Goal: Task Accomplishment & Management: Manage account settings

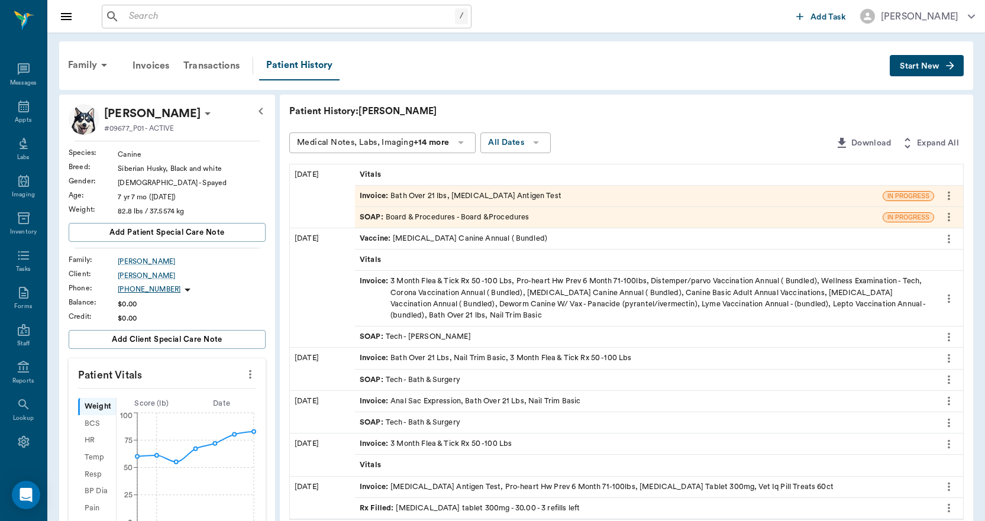
scroll to position [355, 0]
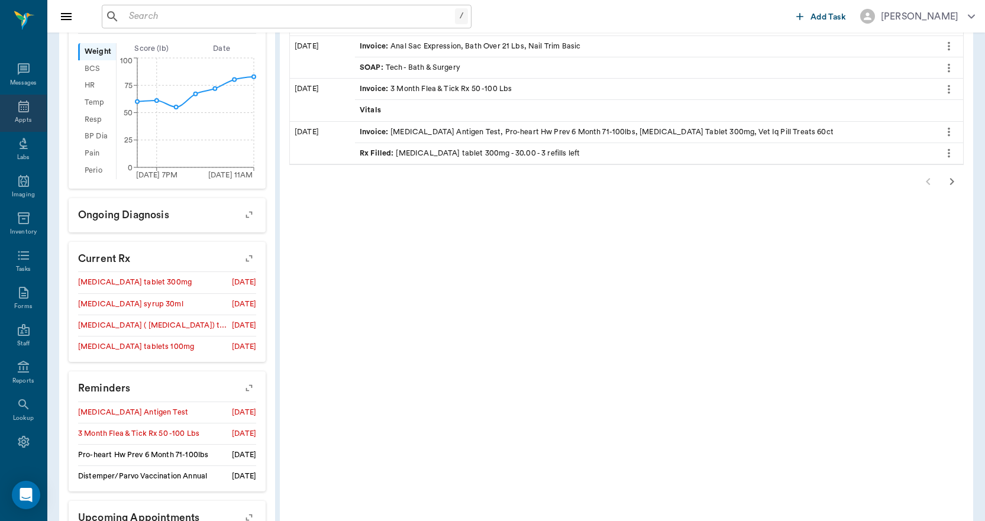
click at [17, 111] on icon at bounding box center [24, 106] width 14 height 14
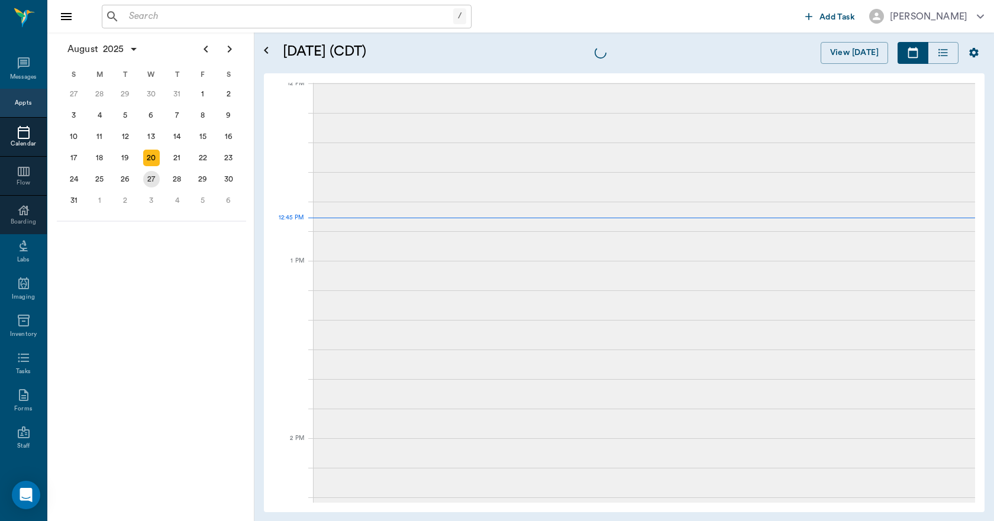
scroll to position [713, 0]
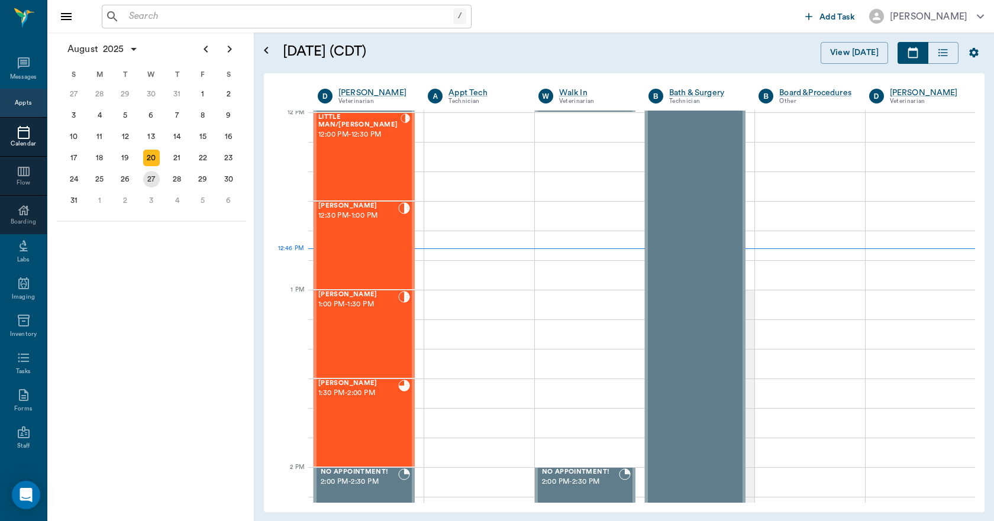
click at [152, 180] on div "27" at bounding box center [151, 179] width 17 height 17
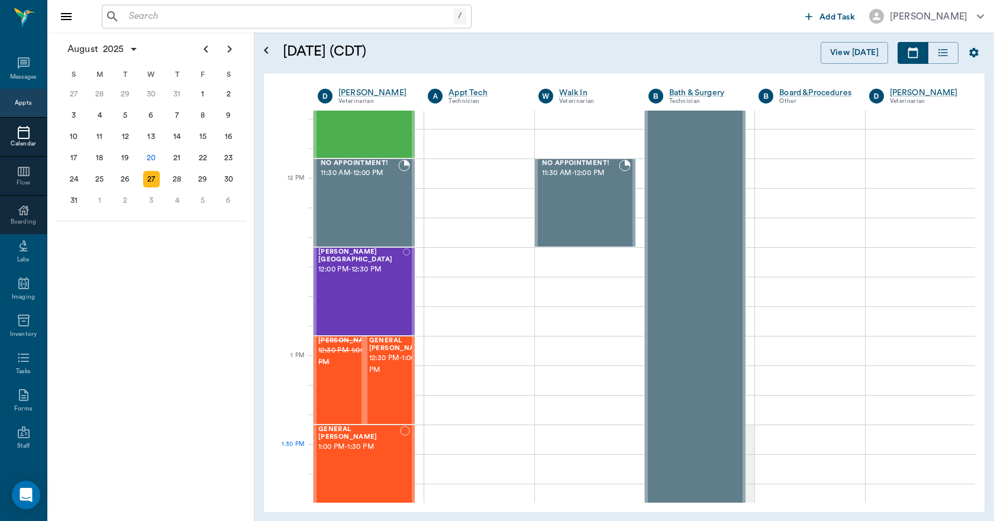
scroll to position [651, 0]
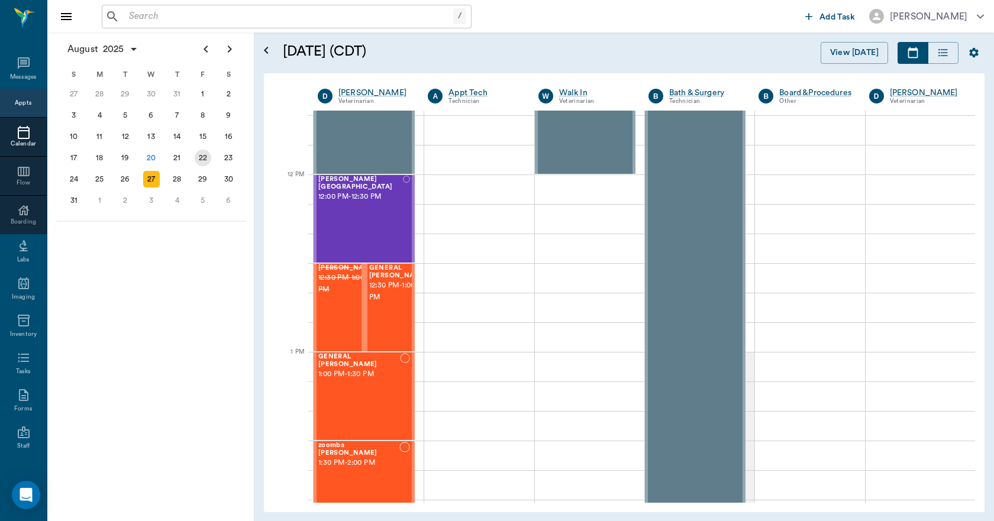
click at [200, 156] on div "22" at bounding box center [203, 158] width 17 height 17
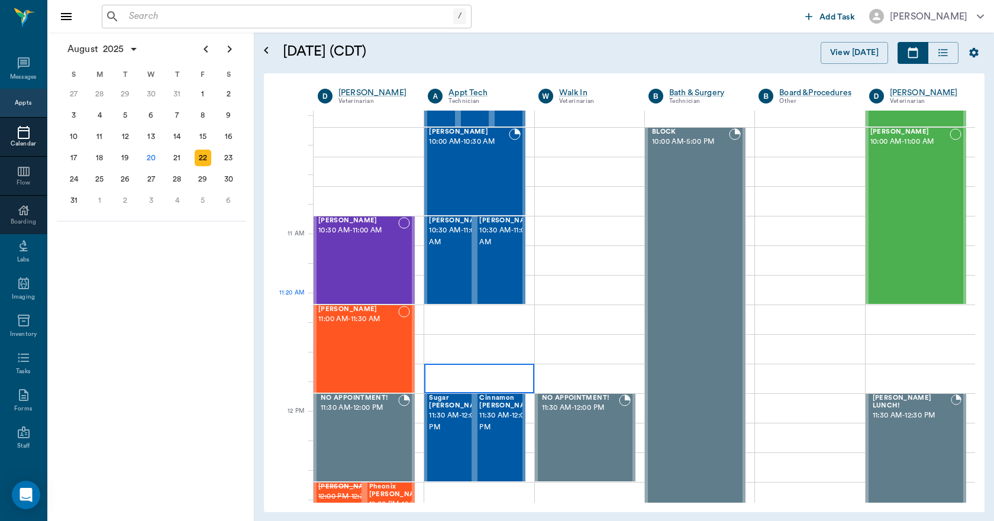
scroll to position [414, 0]
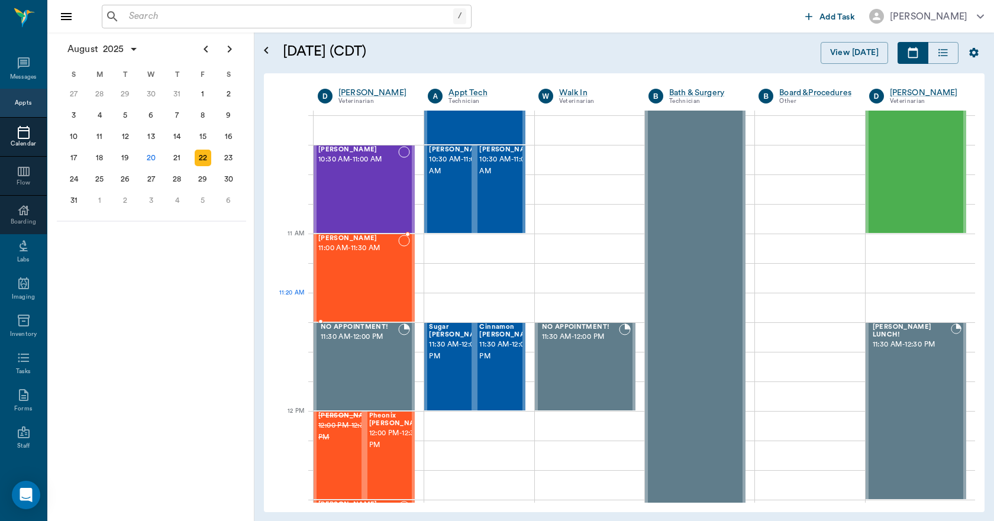
click at [379, 296] on div "[PERSON_NAME] 11:00 AM - 11:30 AM" at bounding box center [358, 278] width 80 height 86
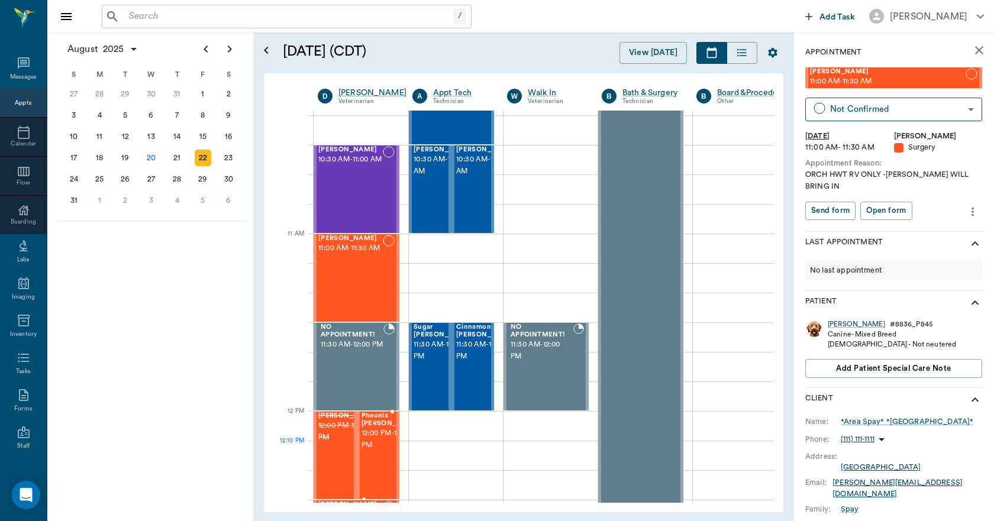
click at [380, 451] on span "12:00 PM - 12:30 PM" at bounding box center [390, 440] width 59 height 24
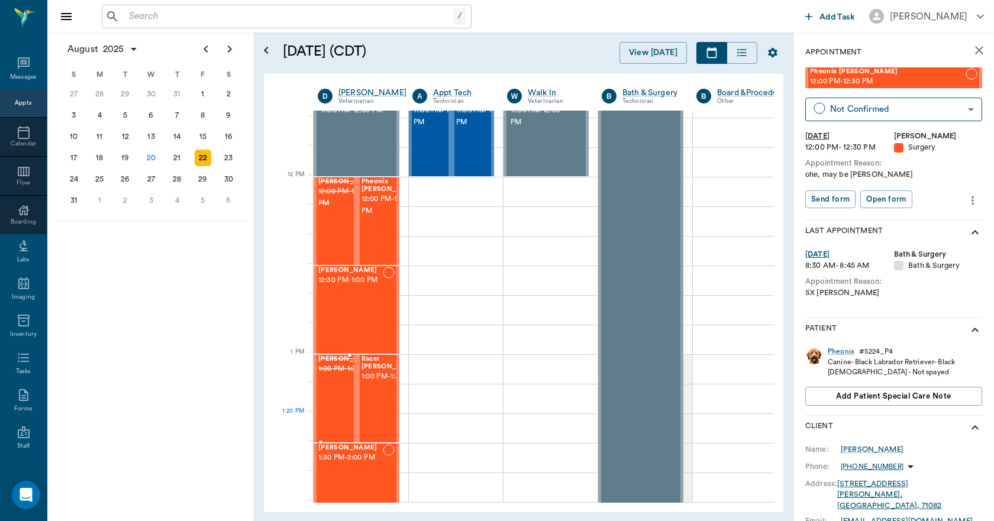
scroll to position [651, 0]
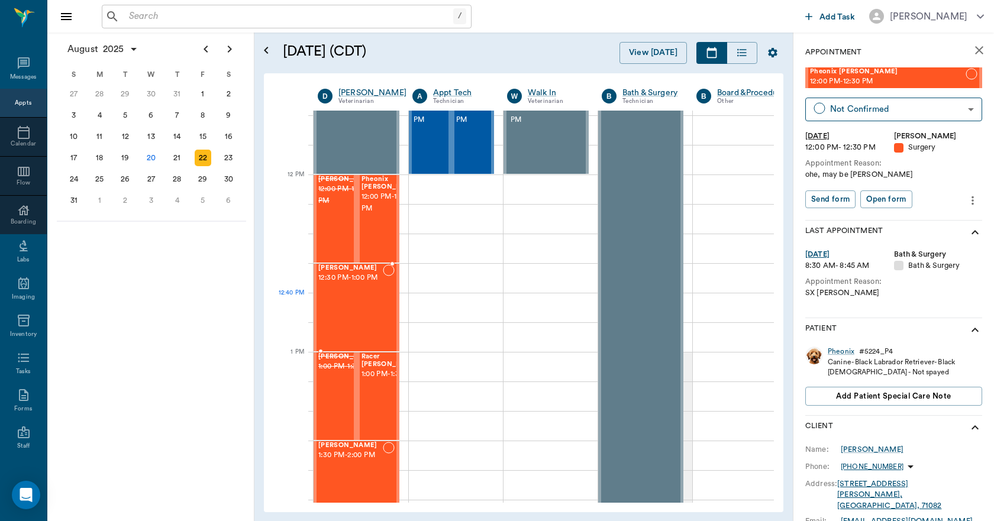
click at [369, 317] on div "[PERSON_NAME] 12:30 PM - 1:00 PM" at bounding box center [350, 307] width 64 height 86
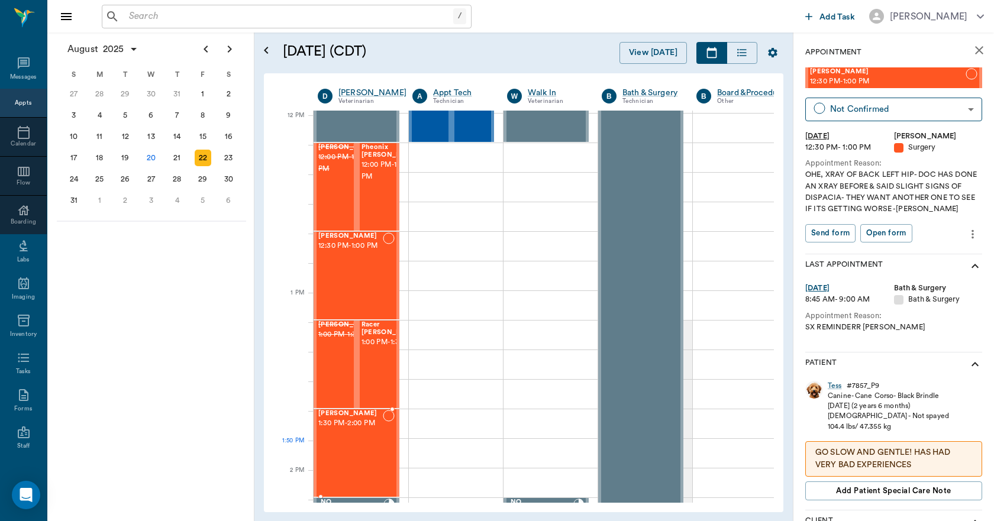
scroll to position [710, 0]
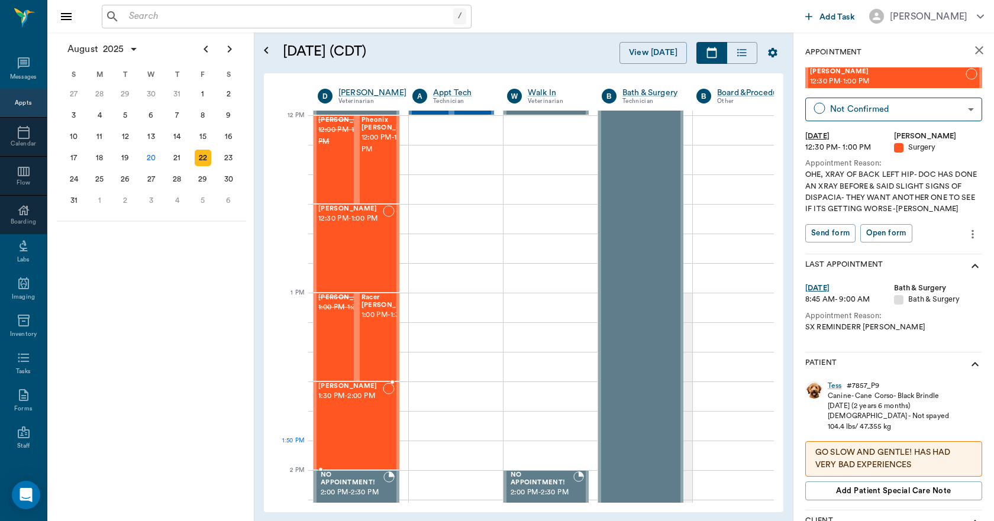
click at [360, 444] on div "[PERSON_NAME] 1:30 PM - 2:00 PM" at bounding box center [350, 426] width 64 height 86
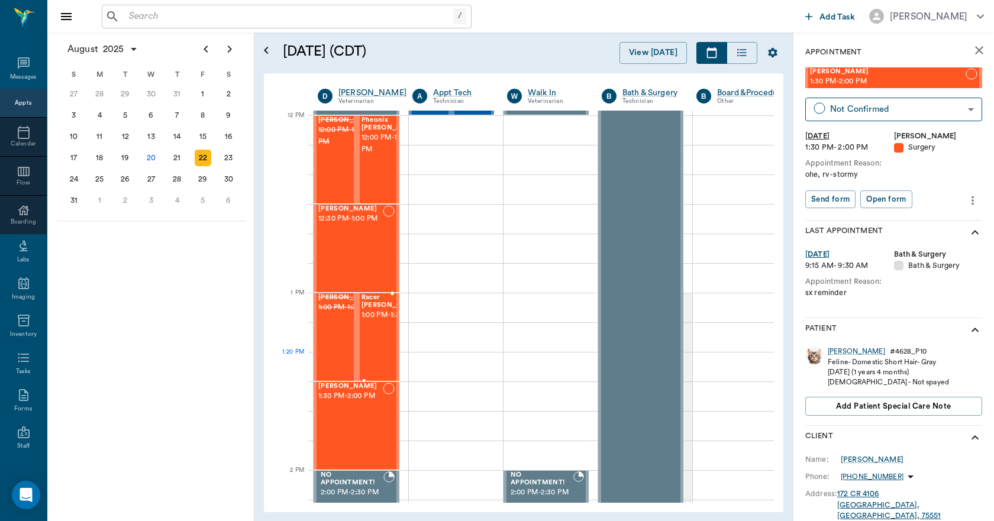
click at [374, 361] on div "Racer [PERSON_NAME] 1:00 PM - 1:30 PM" at bounding box center [390, 337] width 59 height 86
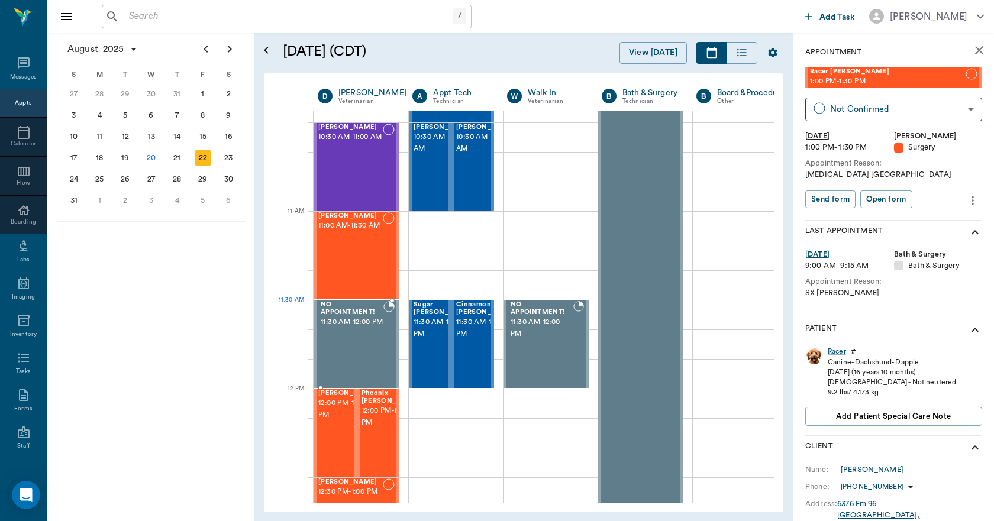
scroll to position [355, 0]
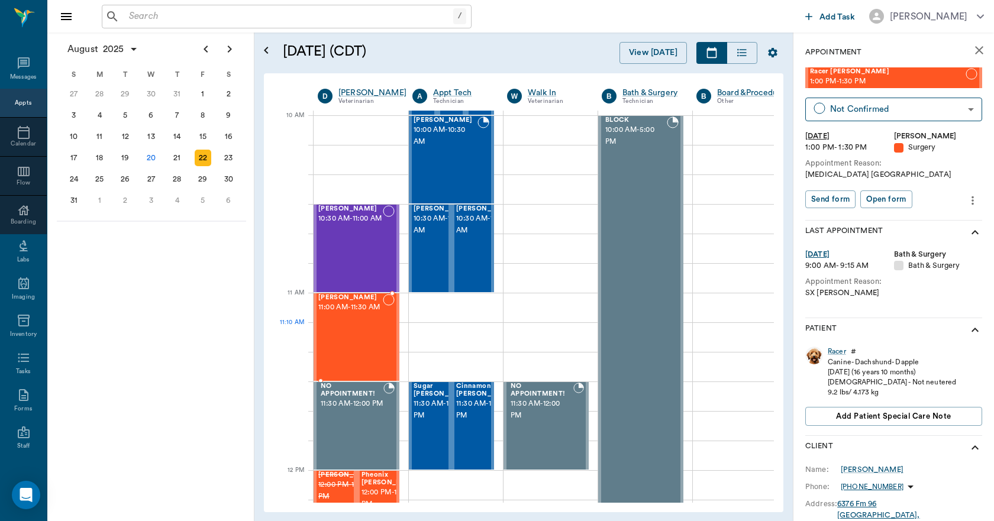
click at [372, 314] on span "11:00 AM - 11:30 AM" at bounding box center [350, 308] width 64 height 12
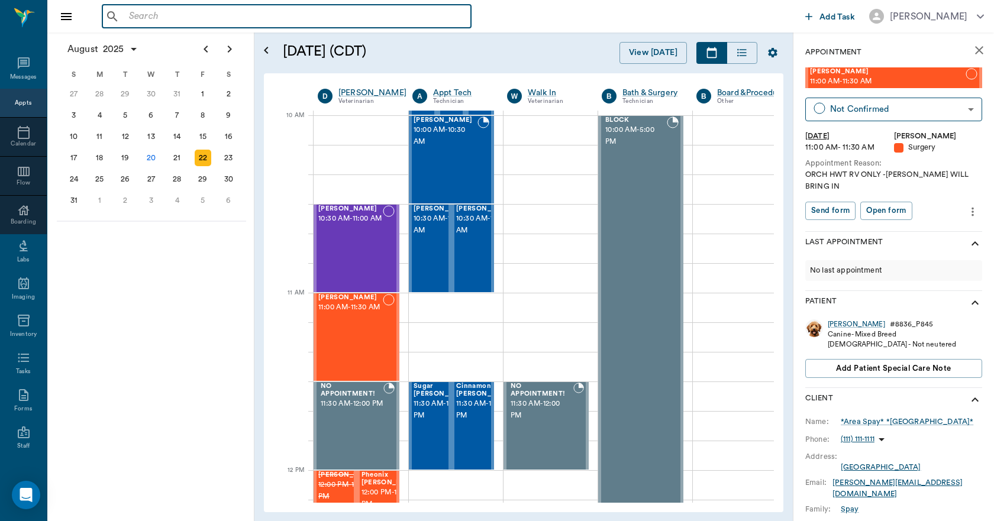
click at [193, 17] on input "text" at bounding box center [295, 16] width 342 height 17
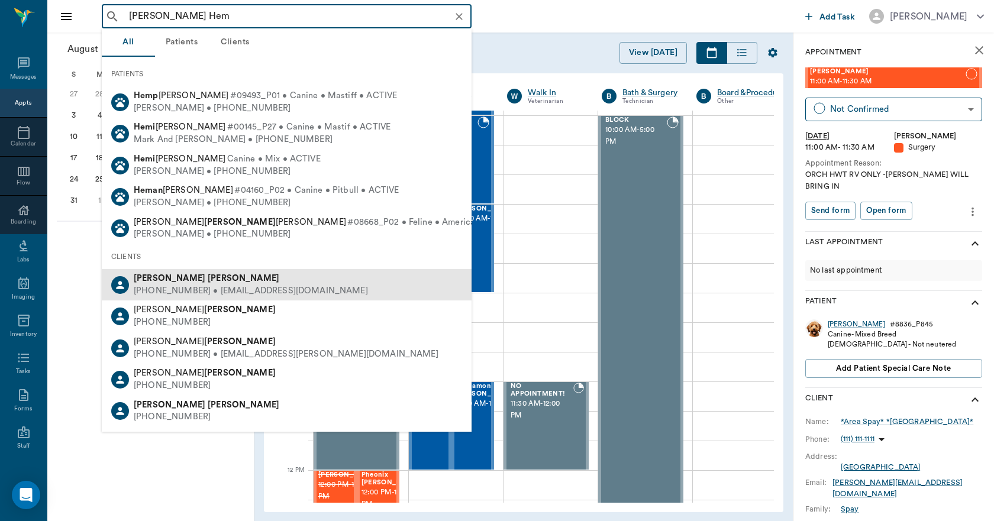
click at [208, 282] on b "[PERSON_NAME]" at bounding box center [244, 278] width 72 height 9
type input "[PERSON_NAME] Hem"
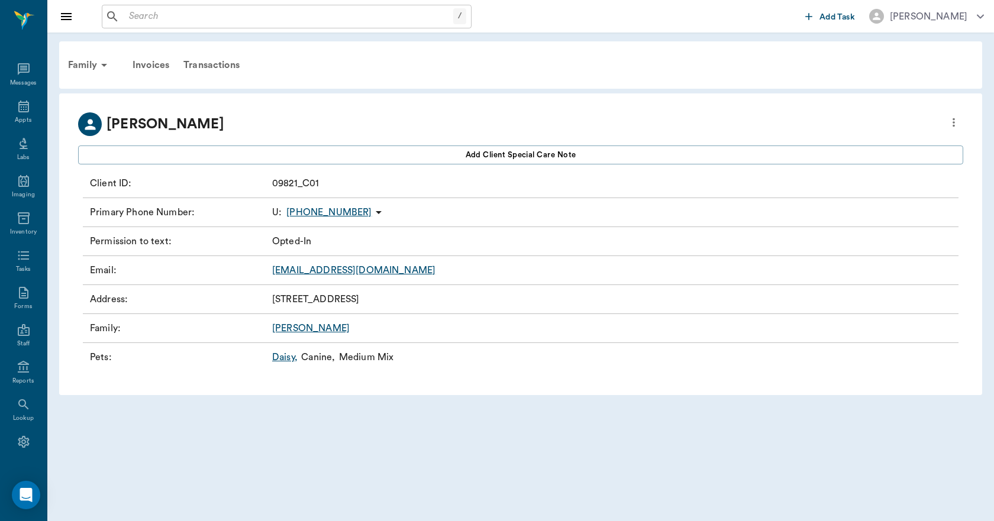
click at [281, 360] on link "Daisy ," at bounding box center [284, 357] width 25 height 14
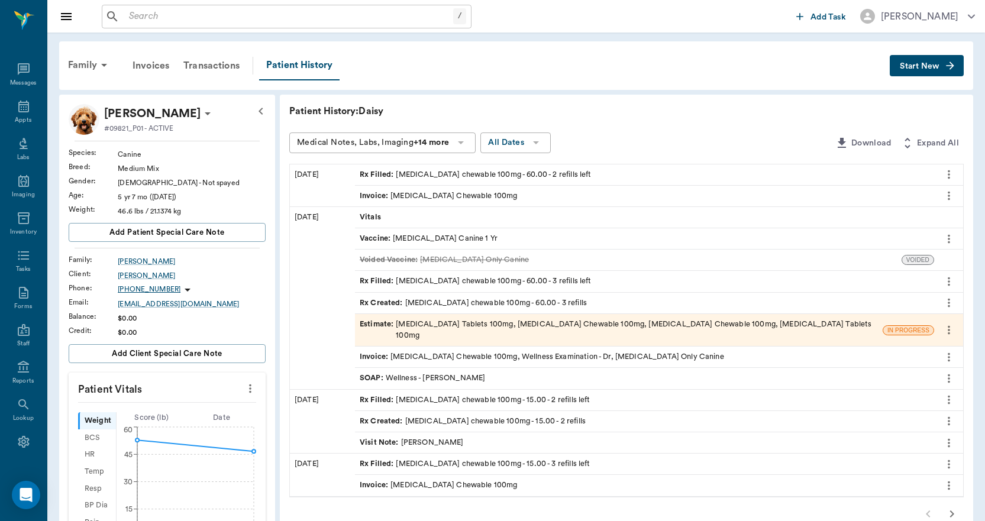
click at [951, 177] on icon "more" at bounding box center [948, 174] width 13 height 14
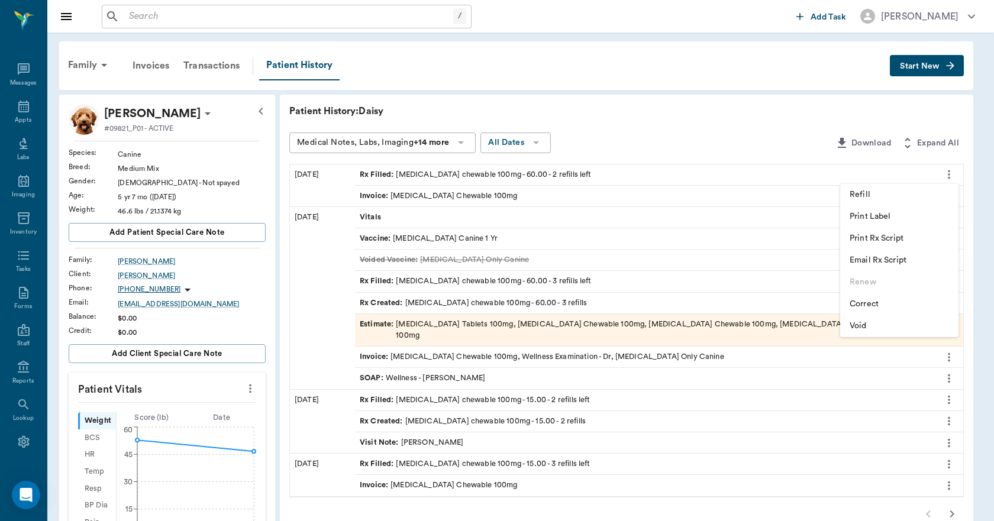
click at [924, 244] on span "Print Rx Script" at bounding box center [899, 239] width 99 height 12
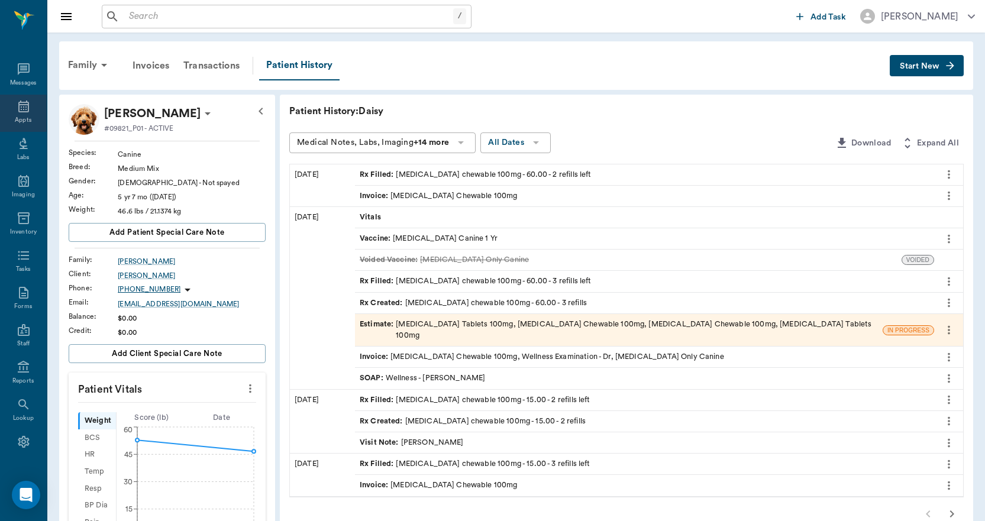
click at [4, 114] on div "Appts" at bounding box center [23, 113] width 47 height 37
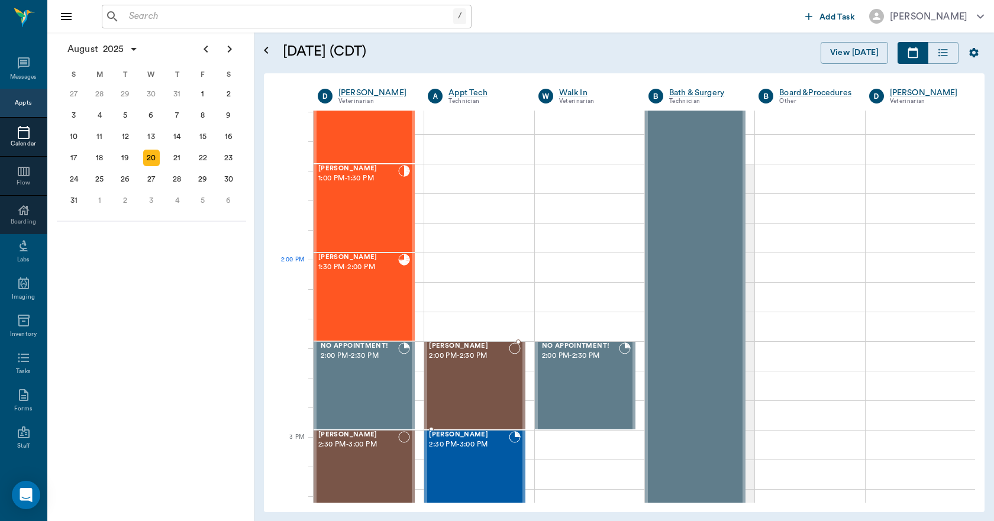
scroll to position [831, 0]
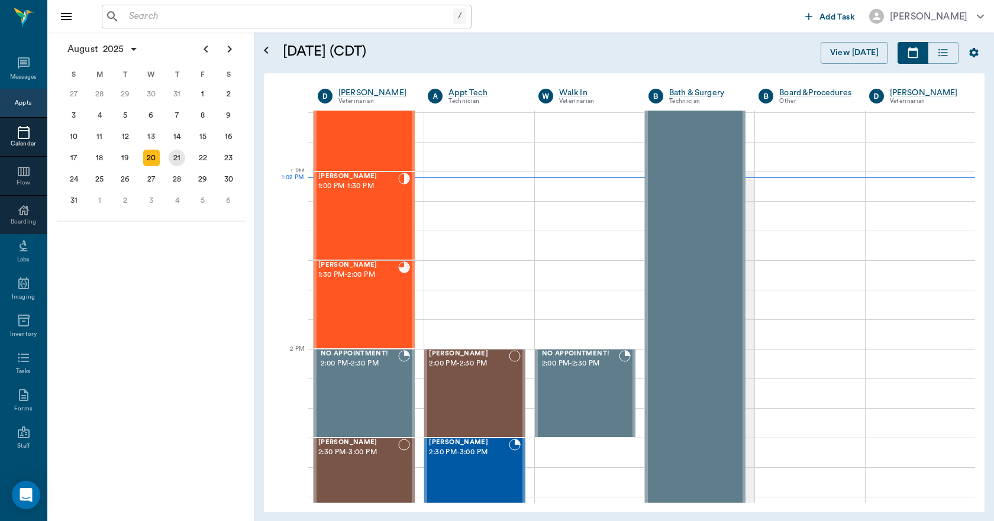
click at [179, 160] on div "21" at bounding box center [177, 158] width 17 height 17
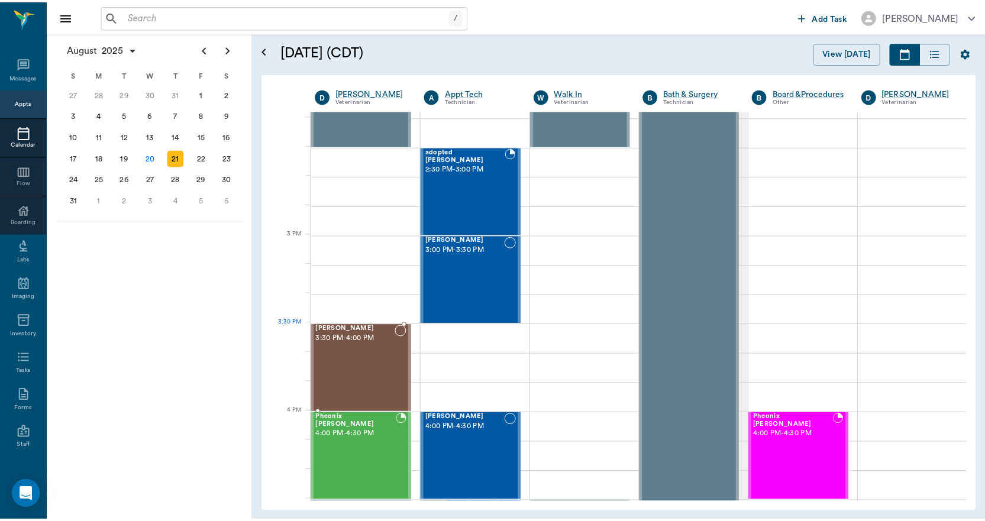
scroll to position [1124, 0]
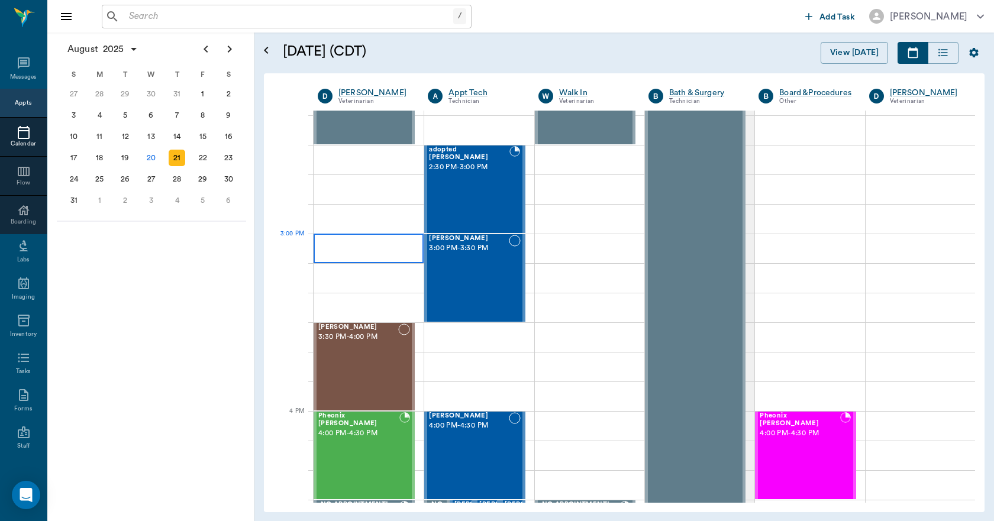
click at [367, 248] on div at bounding box center [369, 249] width 110 height 30
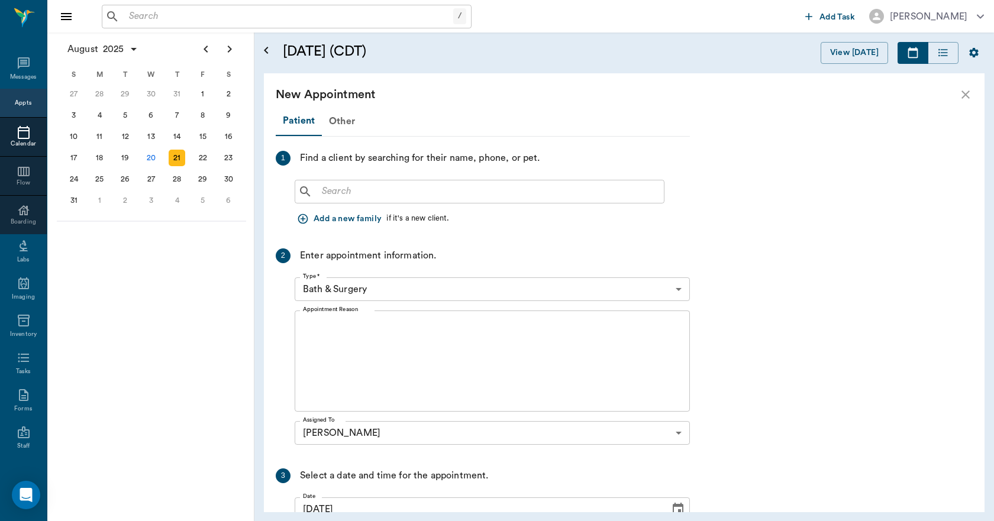
click at [333, 195] on input "text" at bounding box center [488, 191] width 342 height 17
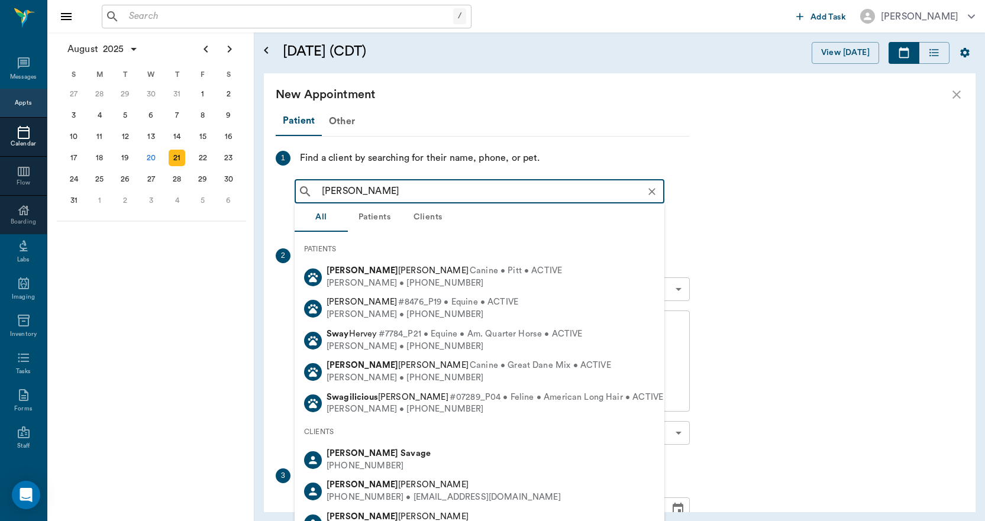
type input "[PERSON_NAME]"
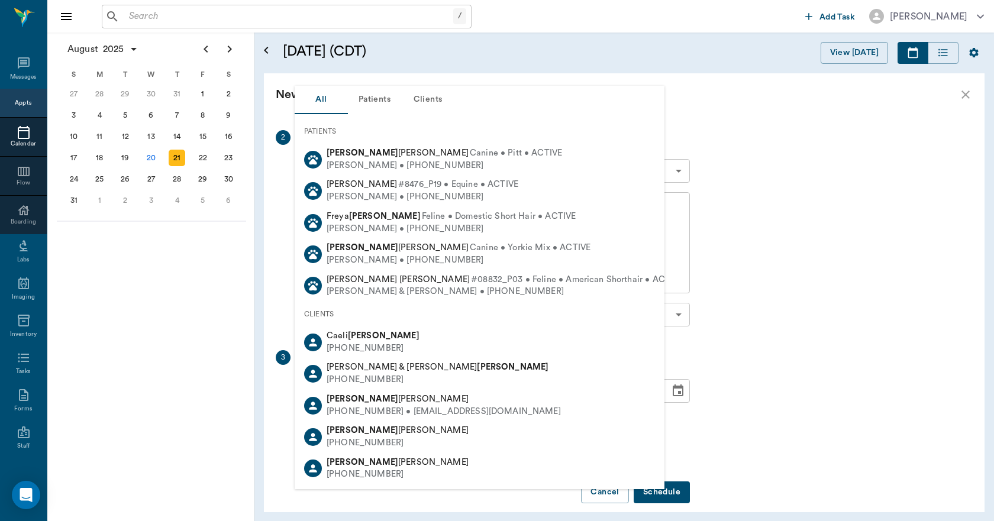
scroll to position [59, 0]
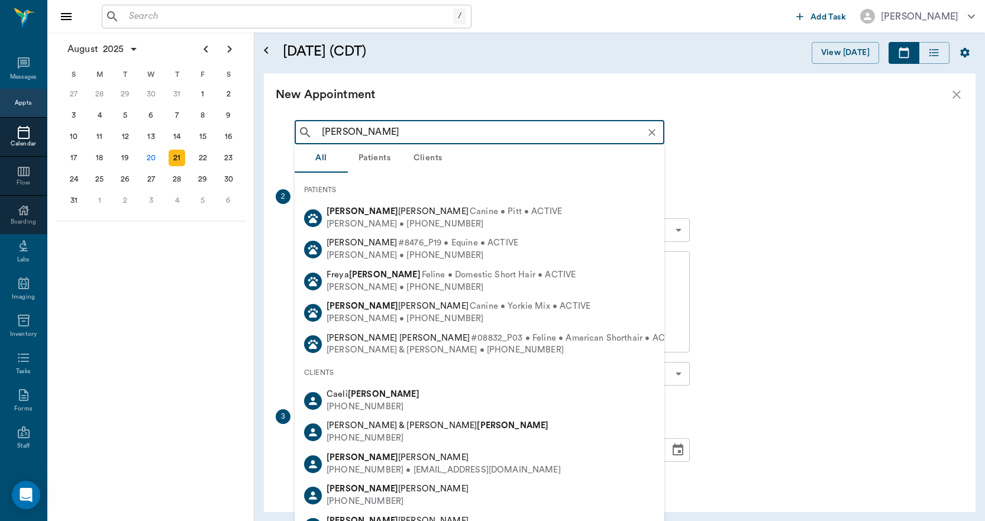
click at [653, 137] on icon "Clear" at bounding box center [652, 133] width 12 height 12
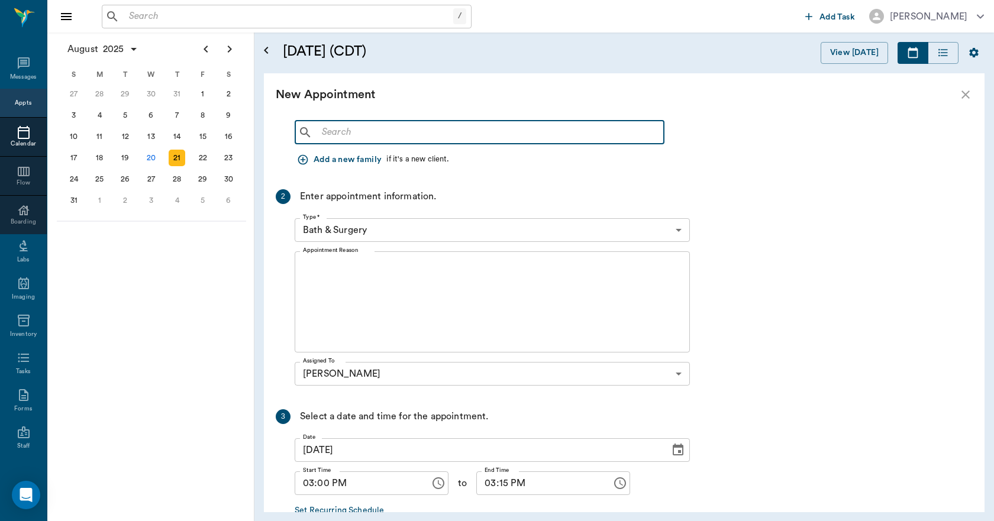
click at [298, 160] on icon "button" at bounding box center [303, 159] width 10 height 10
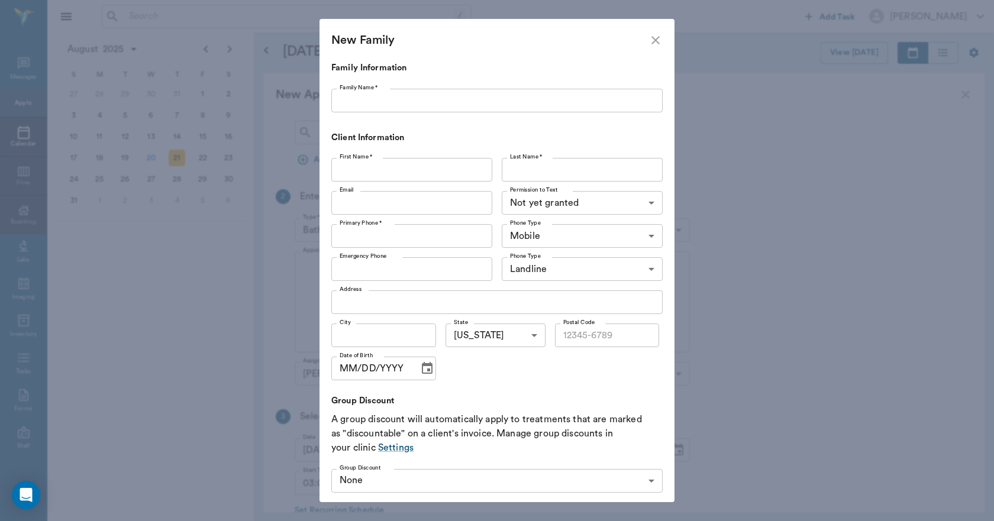
click at [370, 105] on input "Family Name *" at bounding box center [496, 101] width 331 height 24
type input "[PERSON_NAME]"
click at [403, 168] on input "First Name *" at bounding box center [411, 170] width 161 height 24
type input "[PERSON_NAME]"
click at [564, 167] on input "Last Name *" at bounding box center [582, 170] width 161 height 24
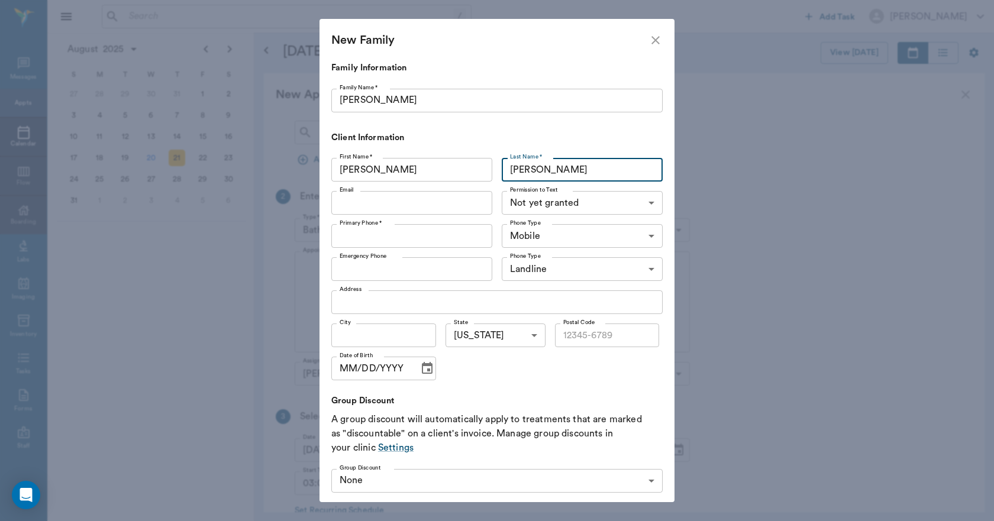
type input "[PERSON_NAME]"
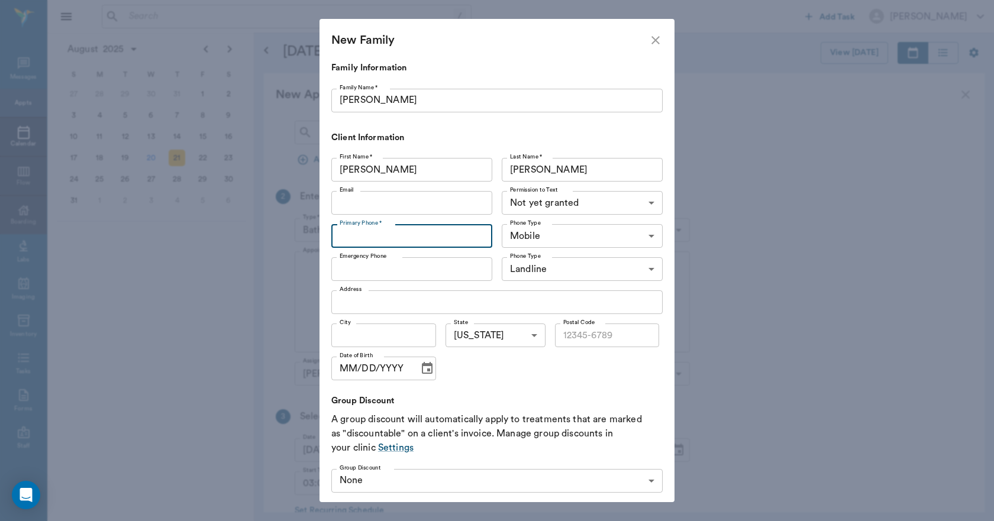
click at [448, 242] on input "Primary Phone *" at bounding box center [411, 236] width 161 height 24
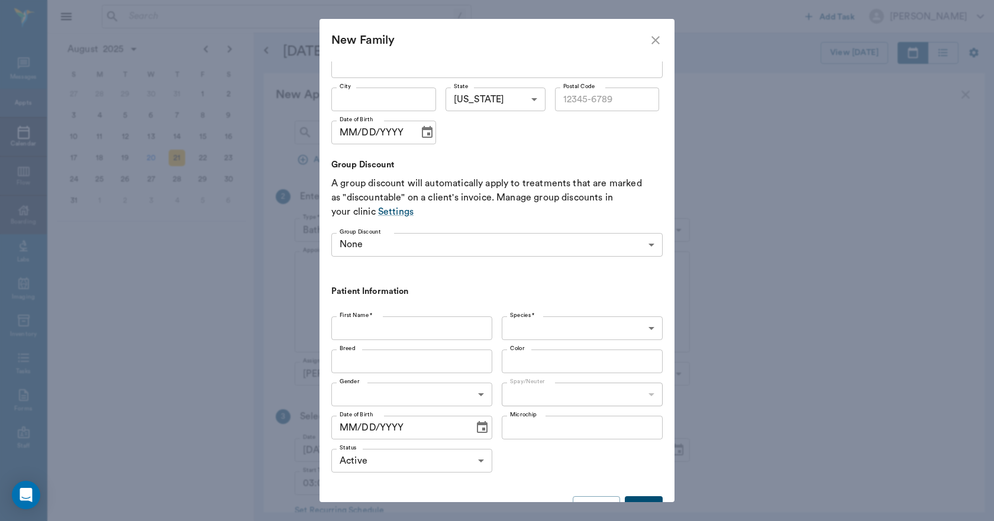
scroll to position [237, 0]
type input "[PHONE_NUMBER]"
click at [444, 332] on input "First Name *" at bounding box center [411, 328] width 161 height 24
type input "[PERSON_NAME]"
click at [507, 324] on body "/ ​ Add Task [PERSON_NAME] Nectar Messages Appts Calendar Flow Boarding Labs Im…" at bounding box center [497, 260] width 994 height 521
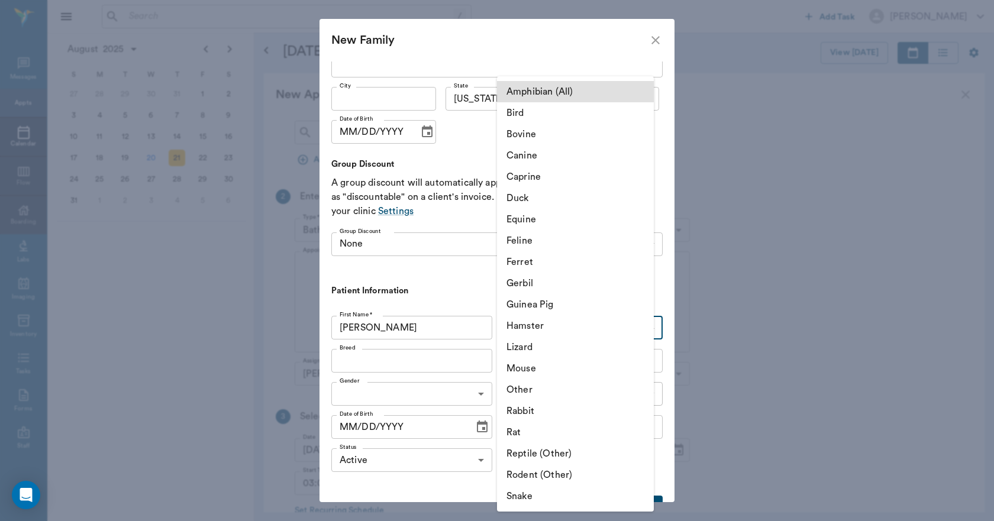
click at [511, 157] on li "Canine" at bounding box center [575, 155] width 157 height 21
type input "Canine"
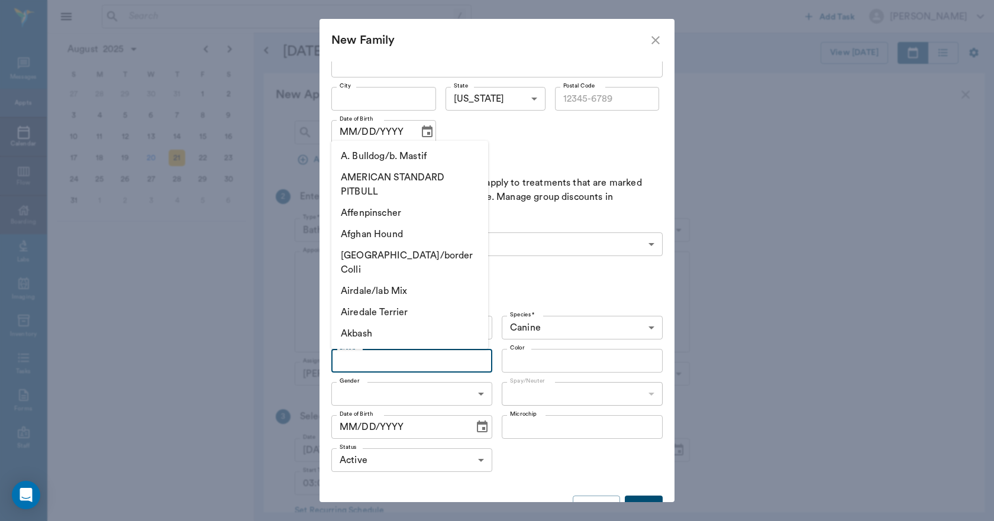
click at [422, 361] on input "Breed" at bounding box center [402, 361] width 134 height 17
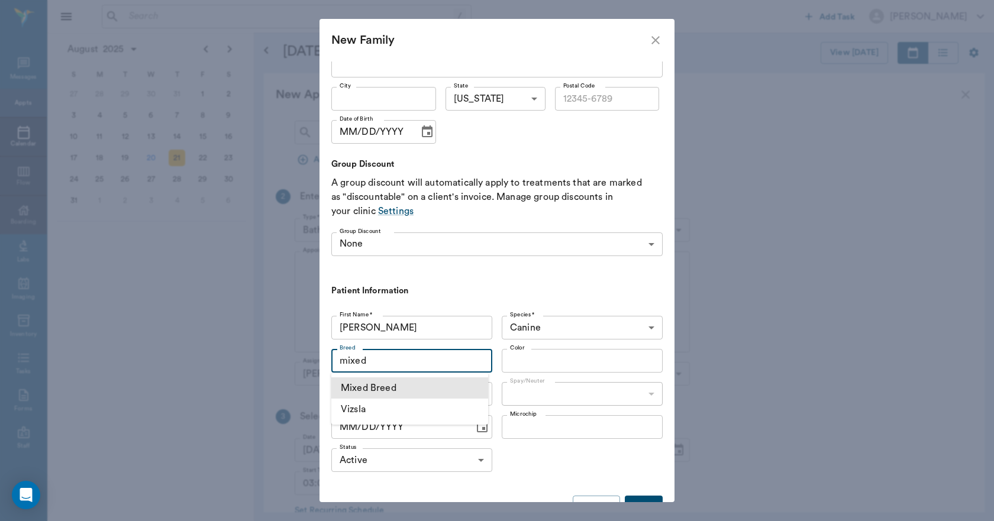
click at [406, 388] on li "Mixed Breed" at bounding box center [409, 387] width 157 height 21
type input "Mixed Breed"
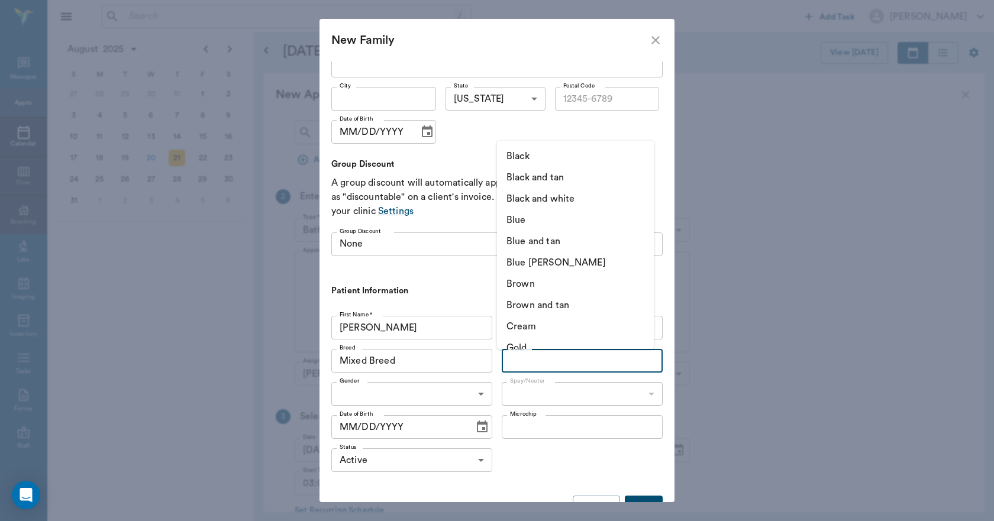
click at [520, 364] on input "Color" at bounding box center [572, 361] width 134 height 17
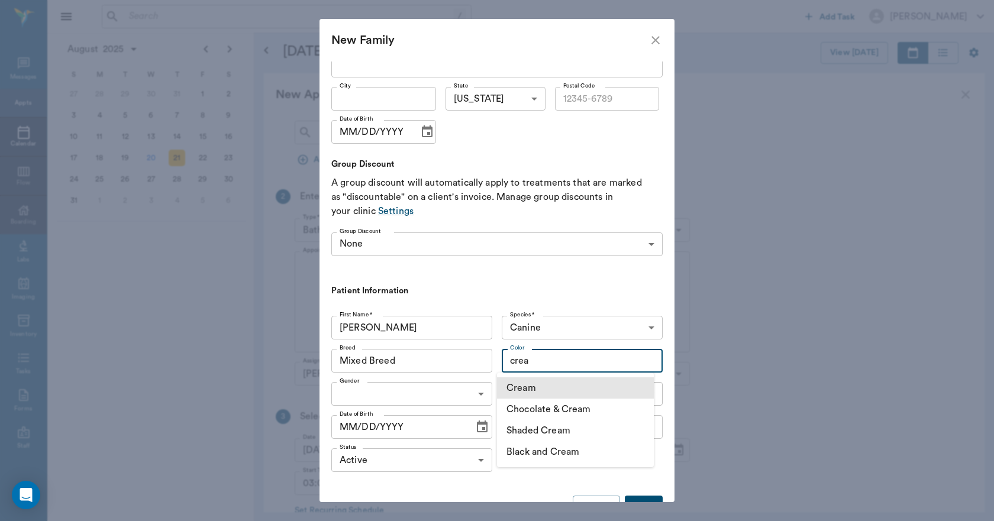
click at [554, 390] on li "Cream" at bounding box center [575, 387] width 157 height 21
type input "Cream"
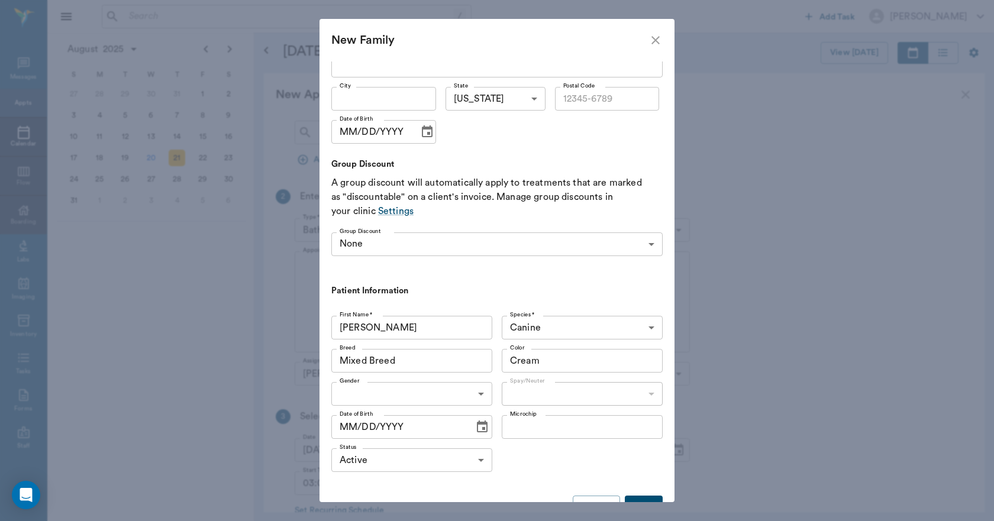
click at [477, 396] on body "/ ​ Add Task [PERSON_NAME] Nectar Messages Appts Calendar Flow Boarding Labs Im…" at bounding box center [497, 260] width 994 height 521
click at [401, 447] on li "[DEMOGRAPHIC_DATA]" at bounding box center [409, 442] width 157 height 21
type input "[DEMOGRAPHIC_DATA]"
click at [475, 428] on icon "Choose date" at bounding box center [482, 427] width 14 height 14
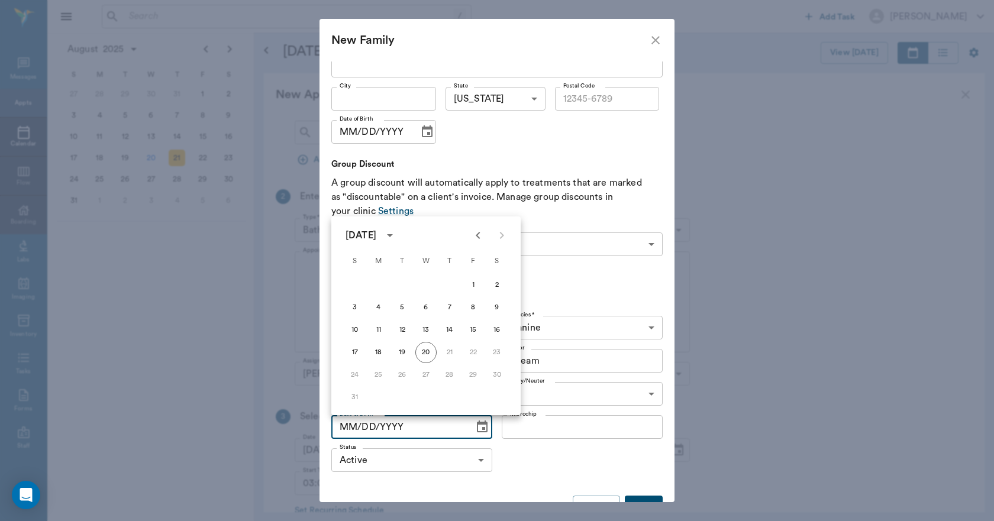
click at [397, 231] on icon "calendar view is open, switch to year view" at bounding box center [390, 235] width 14 height 14
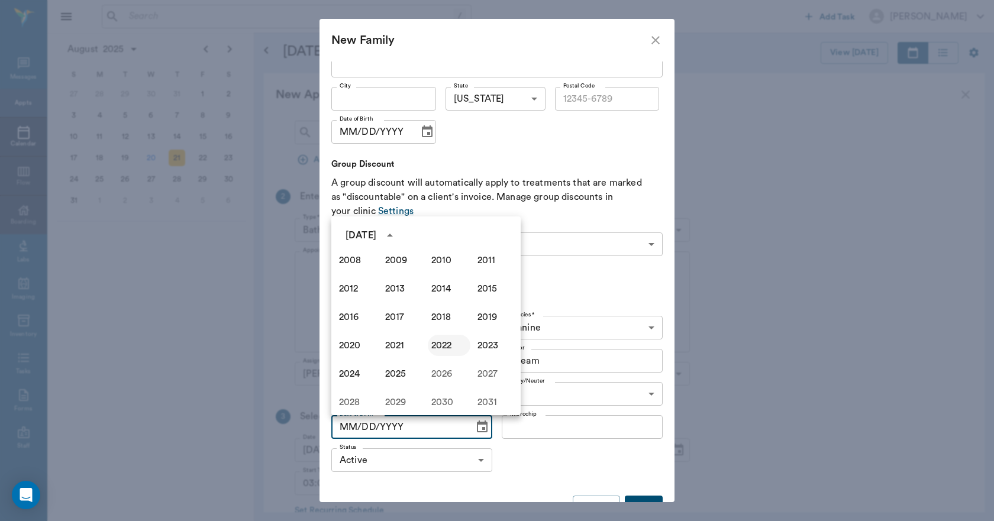
scroll to position [753, 0]
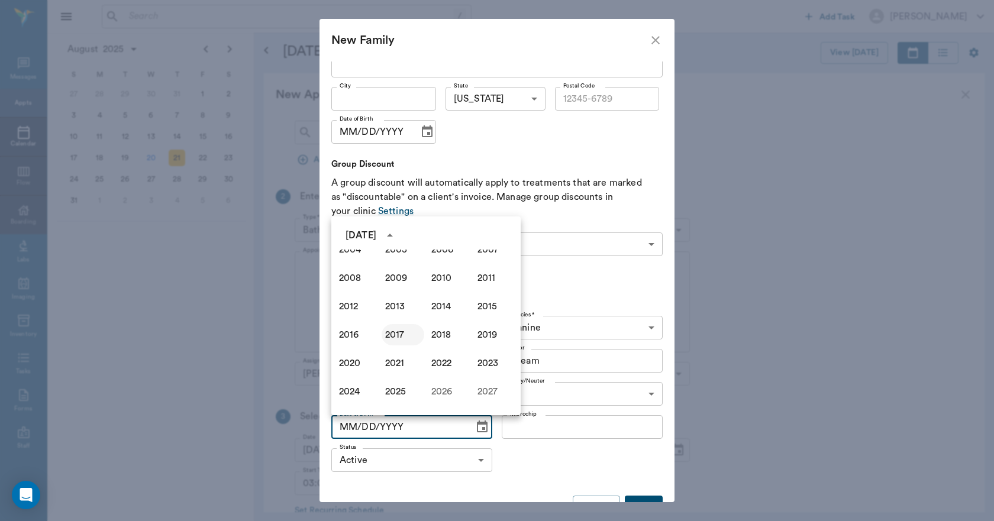
click at [392, 341] on button "2017" at bounding box center [403, 334] width 43 height 21
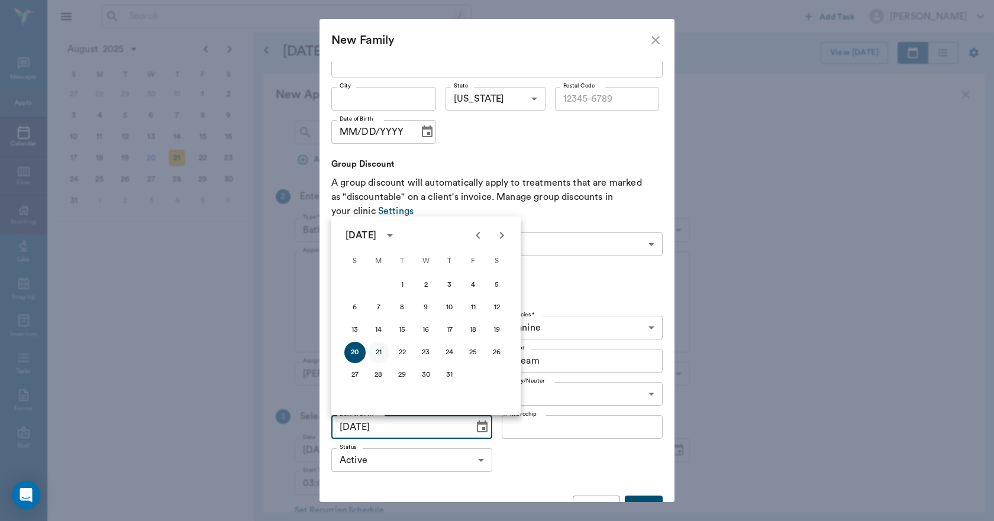
click at [378, 359] on button "21" at bounding box center [378, 352] width 21 height 21
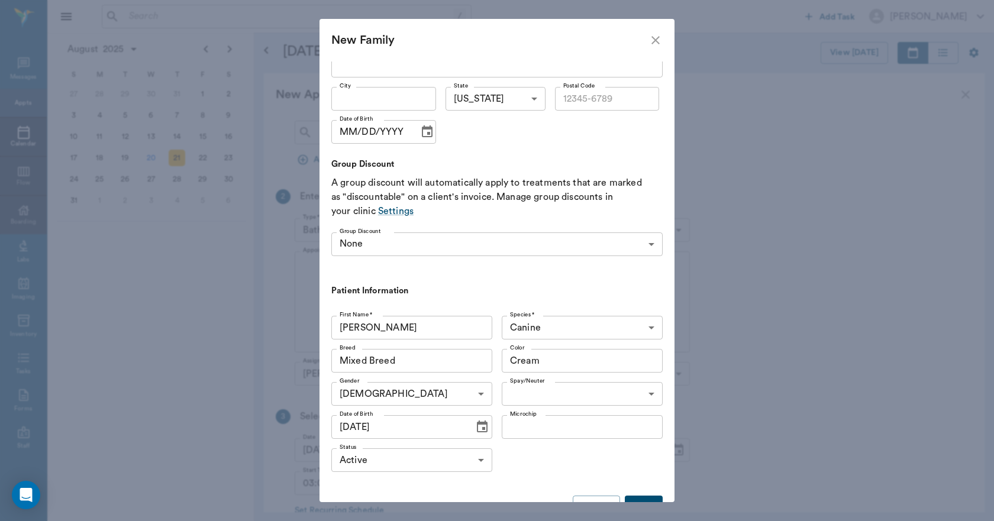
type input "[DATE]"
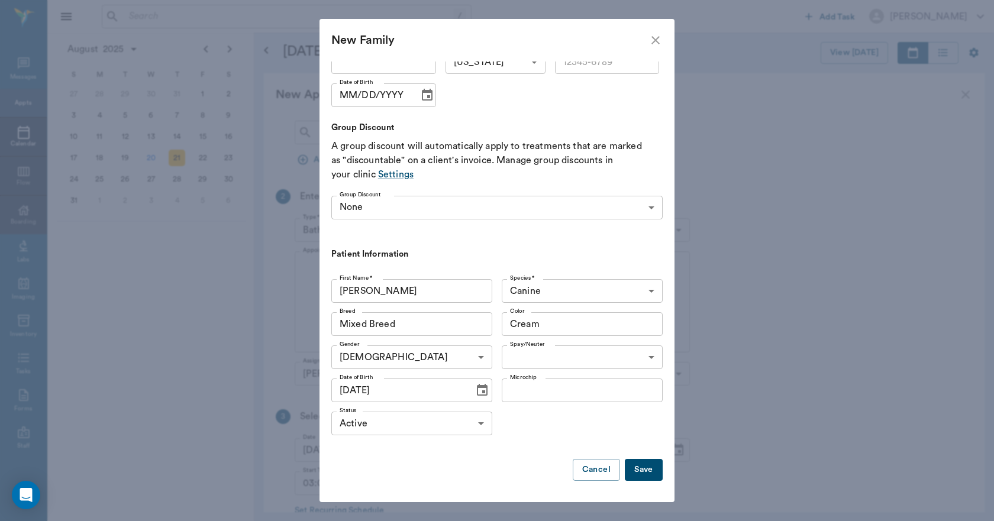
click at [634, 472] on button "Save" at bounding box center [644, 470] width 38 height 22
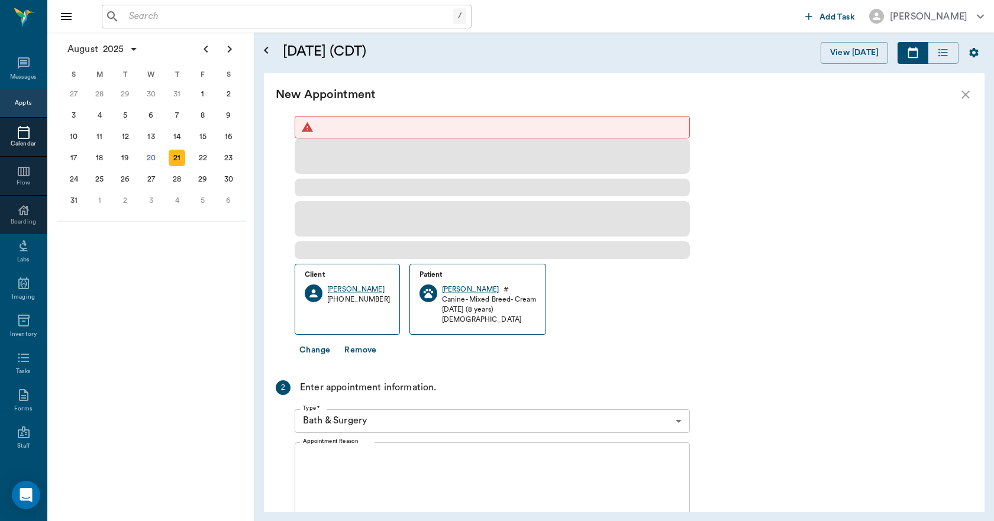
scroll to position [0, 0]
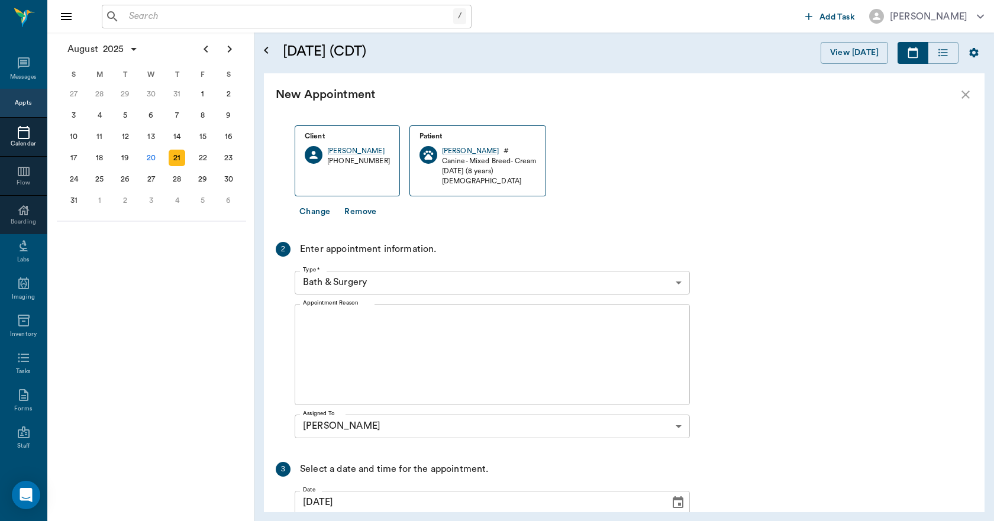
click at [418, 277] on body "/ ​ Add Task [PERSON_NAME] Nectar Messages Appts Calendar Flow Boarding Labs Im…" at bounding box center [497, 260] width 994 height 521
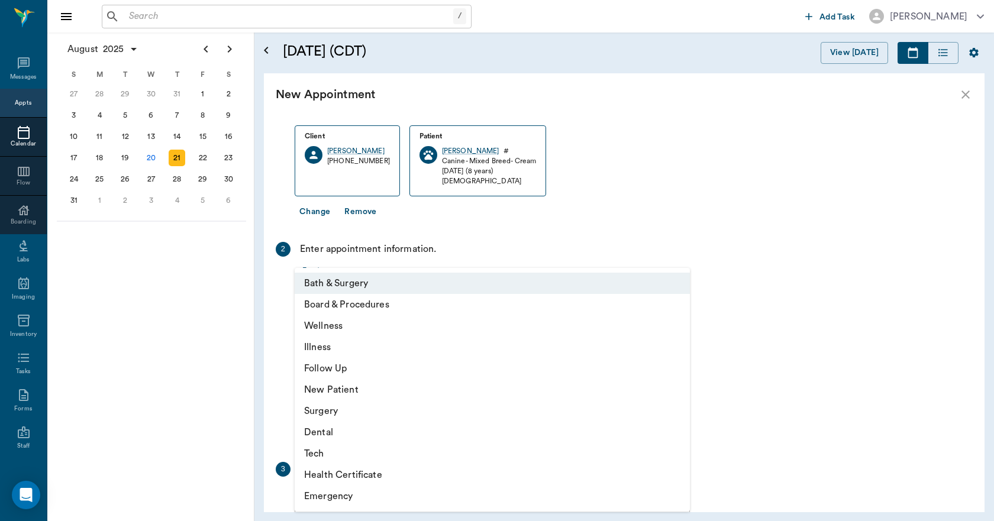
click at [333, 323] on li "Wellness" at bounding box center [492, 325] width 395 height 21
type input "65d2be4f46e3a538d89b8c14"
type input "03:30 PM"
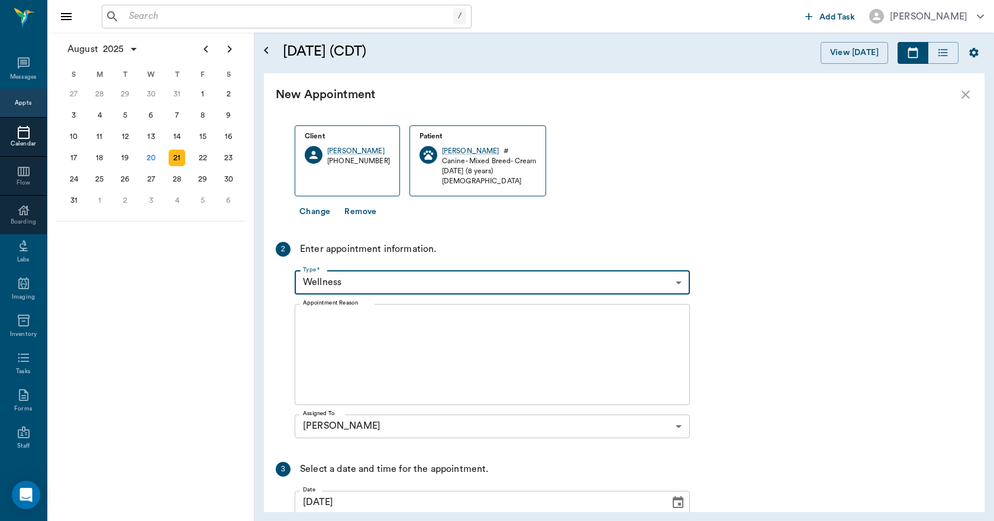
click at [388, 361] on textarea "Appointment Reason" at bounding box center [492, 355] width 379 height 82
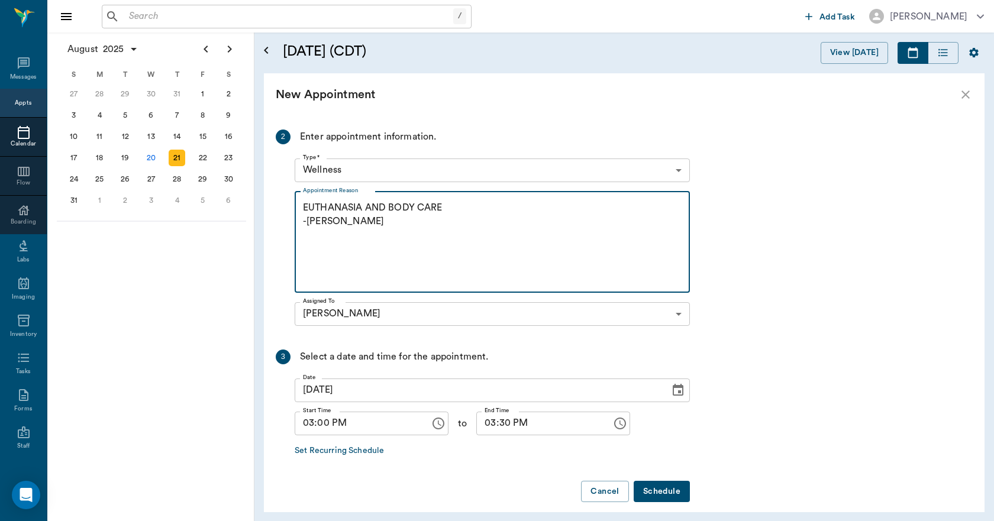
scroll to position [183, 0]
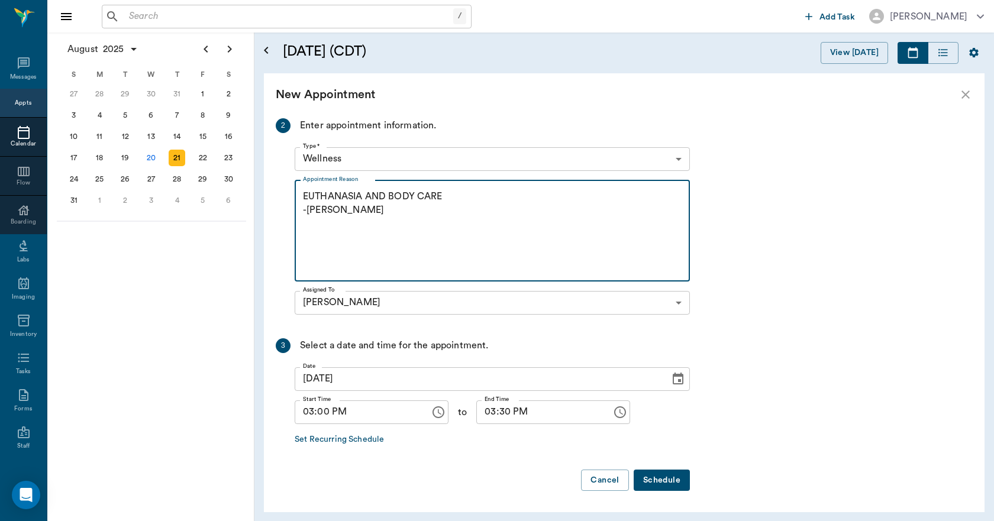
type textarea "EUTHANASIA AND BODY CARE -[PERSON_NAME]"
click at [651, 487] on button "Schedule" at bounding box center [662, 481] width 56 height 22
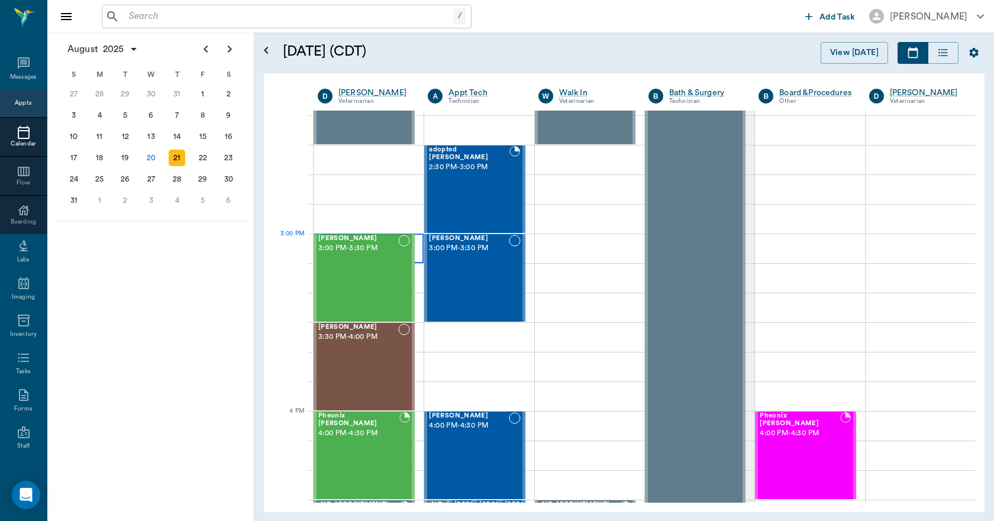
click at [418, 250] on div at bounding box center [369, 249] width 110 height 30
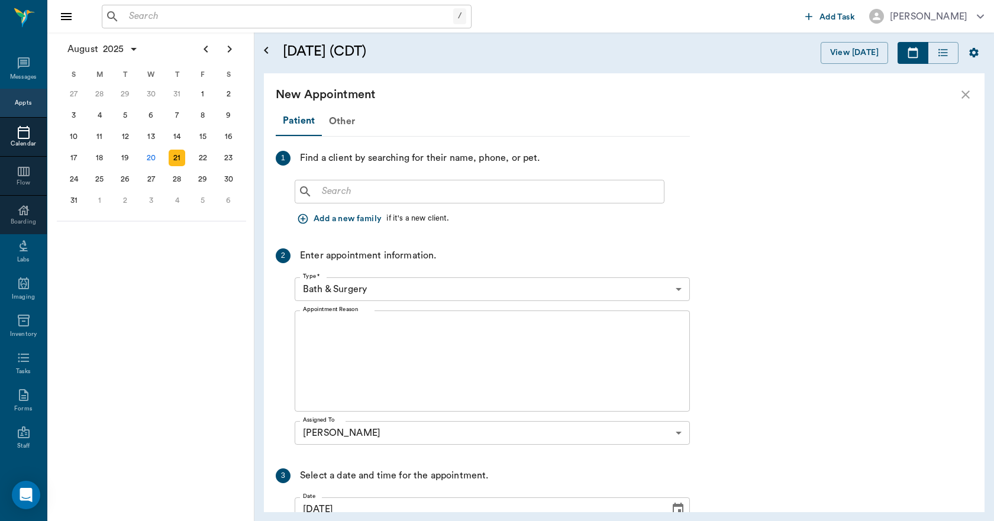
click at [338, 191] on input "text" at bounding box center [488, 191] width 342 height 17
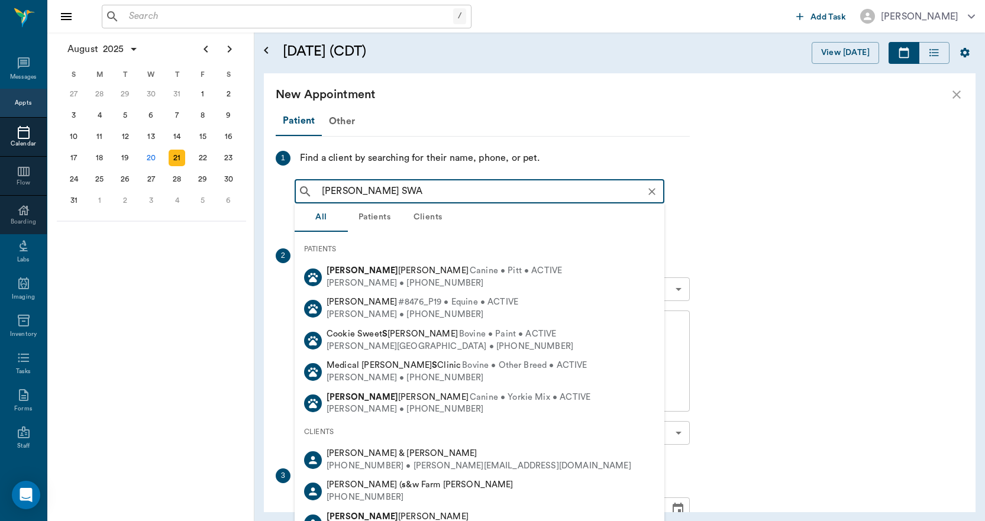
type input "[PERSON_NAME]"
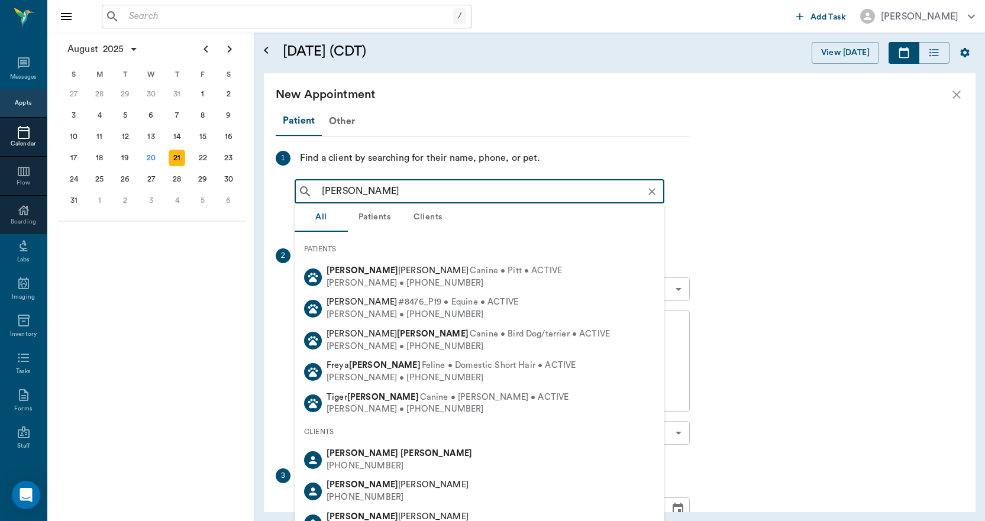
click at [331, 454] on b "[PERSON_NAME]" at bounding box center [363, 453] width 72 height 9
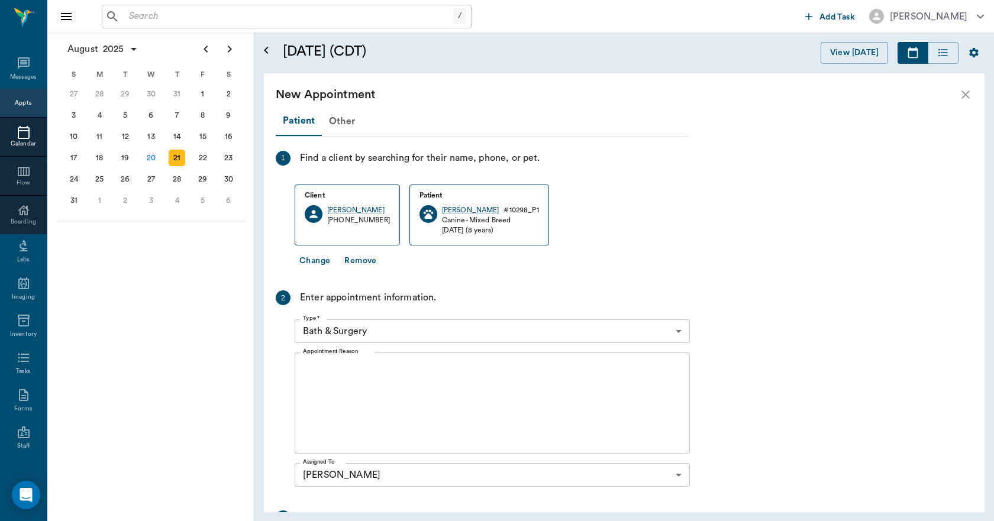
click at [311, 261] on button "Change" at bounding box center [315, 261] width 40 height 22
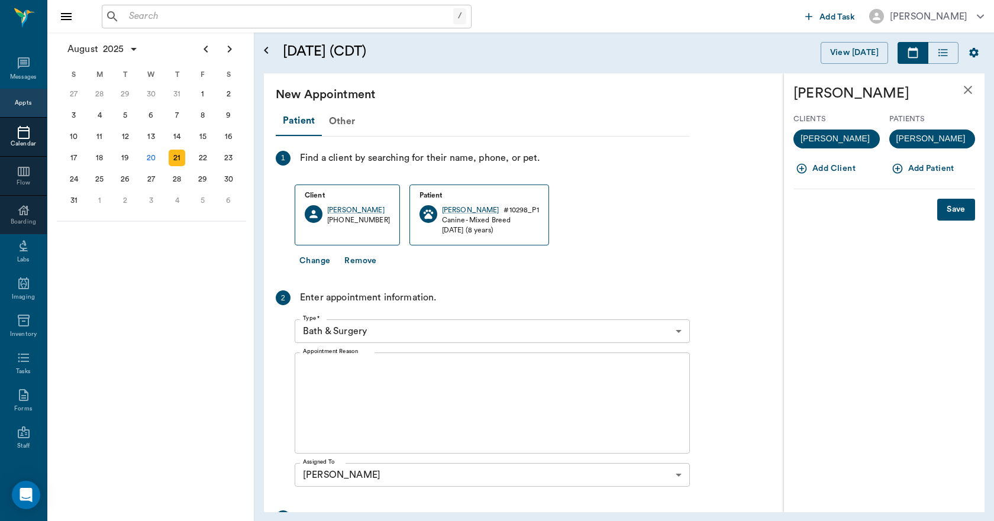
click at [901, 170] on icon "button" at bounding box center [897, 169] width 10 height 10
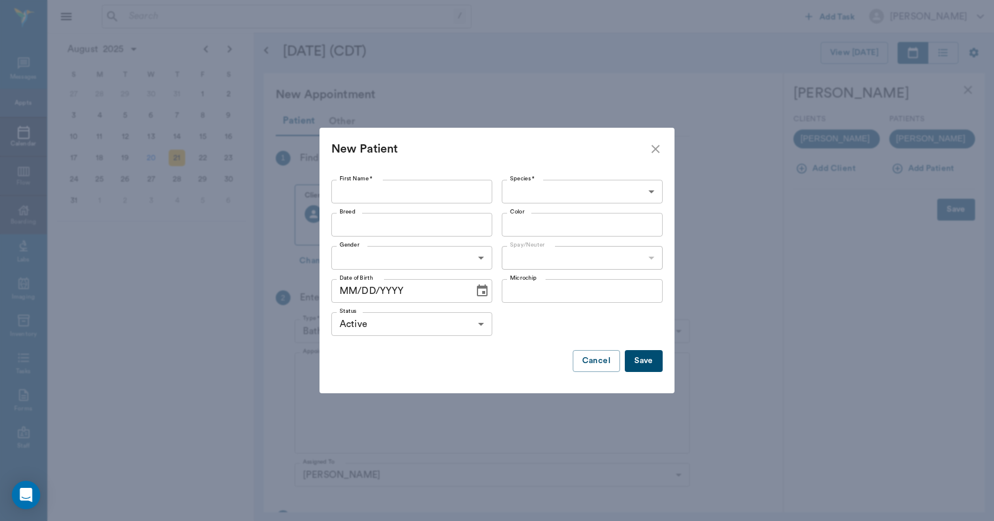
click at [479, 186] on input "First Name *" at bounding box center [411, 192] width 161 height 24
type input "c"
type input "Cookie"
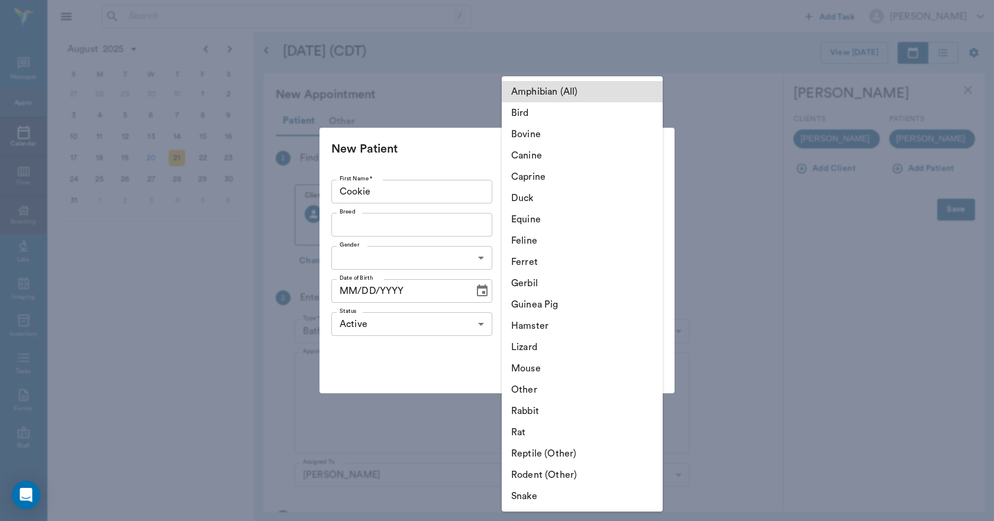
click at [532, 195] on body "/ ​ Add Task [PERSON_NAME] Nectar Messages Appts Calendar Flow Boarding Labs Im…" at bounding box center [497, 260] width 994 height 521
click at [531, 161] on li "Canine" at bounding box center [582, 155] width 161 height 21
type input "Canine"
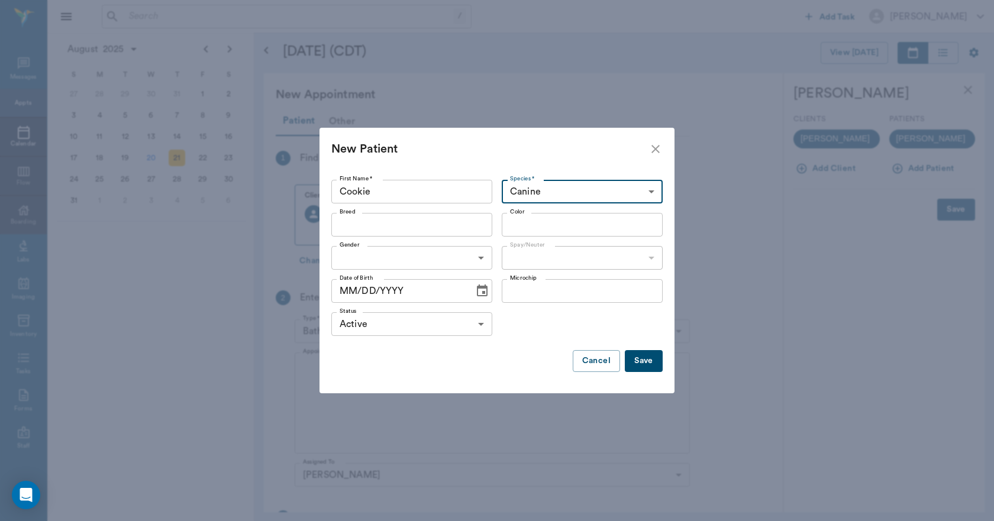
click at [457, 225] on input "Breed" at bounding box center [402, 225] width 134 height 17
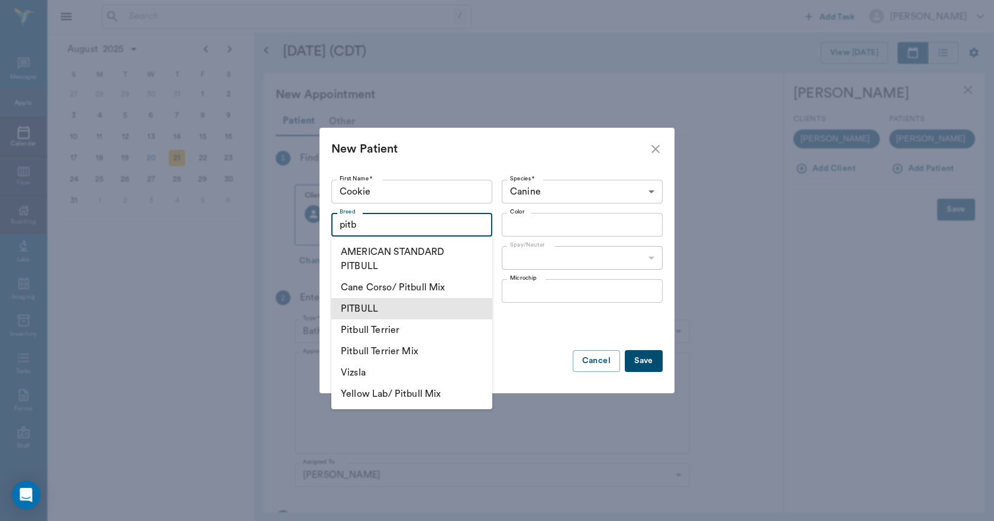
click at [379, 313] on li "PITBULL" at bounding box center [411, 308] width 161 height 21
type input "PITBULL"
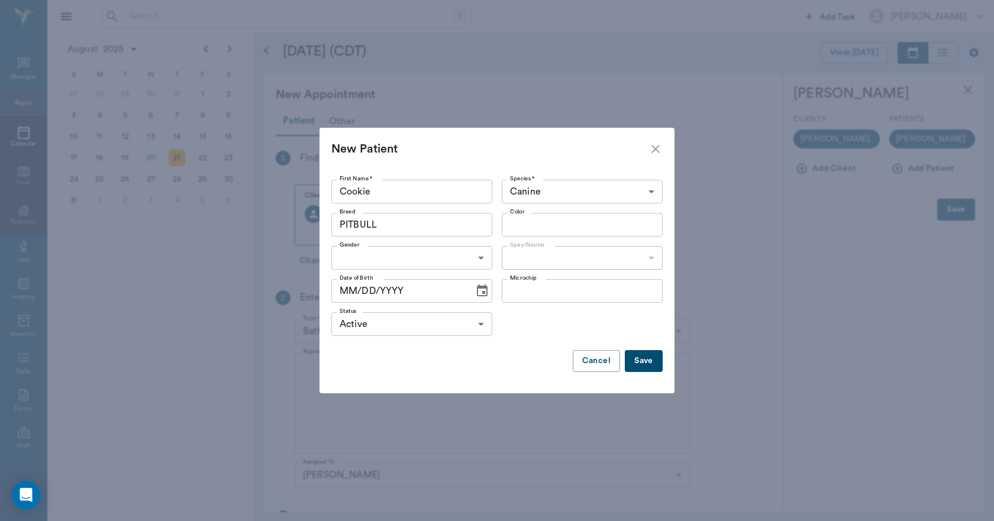
click at [521, 221] on input "Color" at bounding box center [572, 225] width 134 height 17
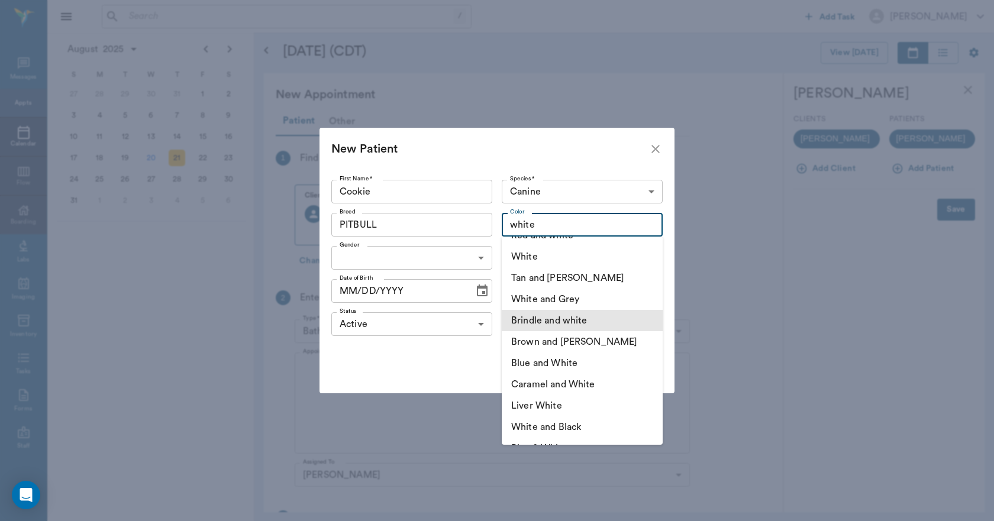
scroll to position [118, 0]
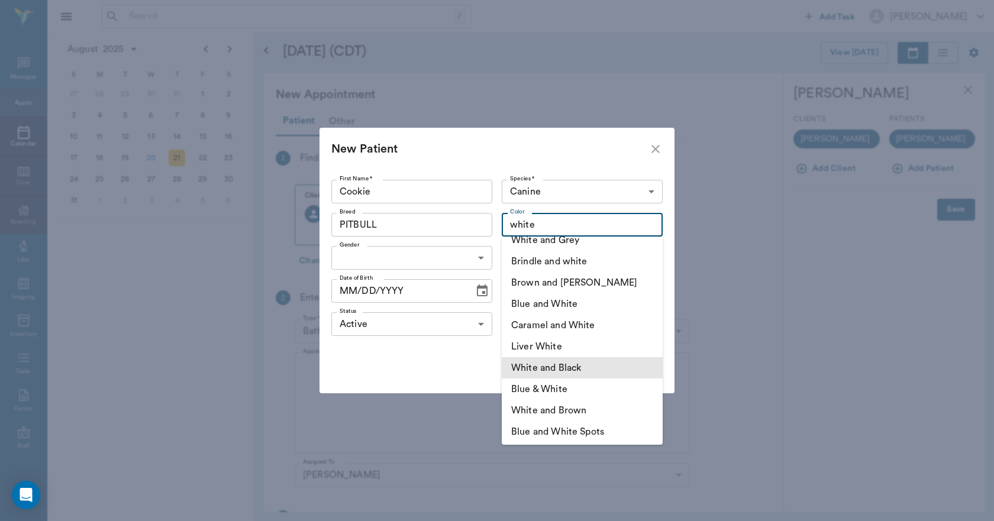
click at [577, 368] on li "White and Black" at bounding box center [582, 367] width 161 height 21
type input "White and Black"
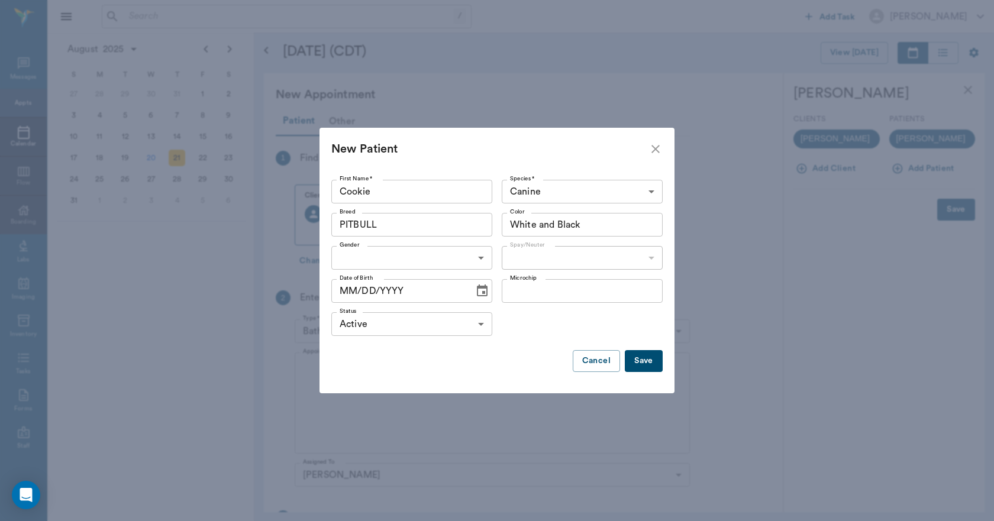
click at [476, 253] on body "/ ​ Add Task [PERSON_NAME] Nectar Messages Appts Calendar Flow Boarding Labs Im…" at bounding box center [497, 260] width 994 height 521
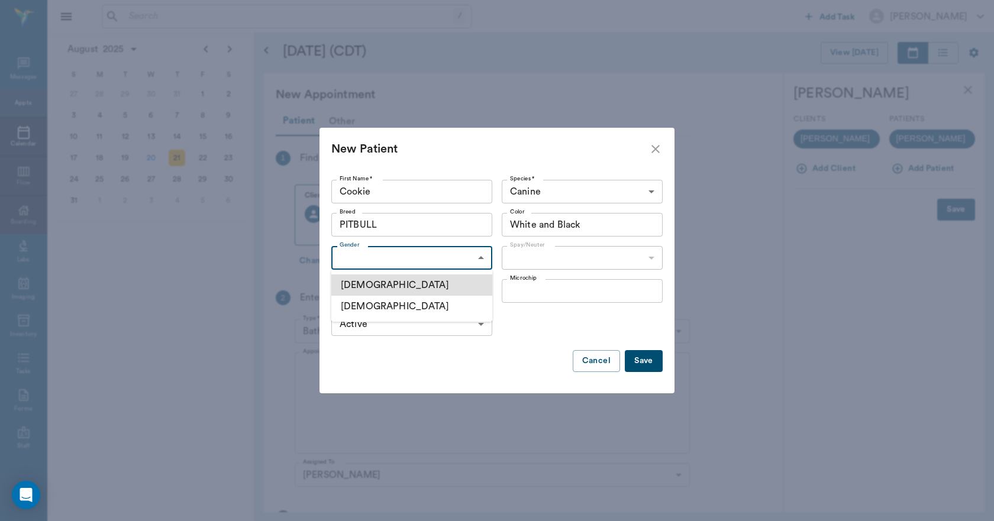
click at [395, 306] on li "[DEMOGRAPHIC_DATA]" at bounding box center [411, 306] width 161 height 21
type input "[DEMOGRAPHIC_DATA]"
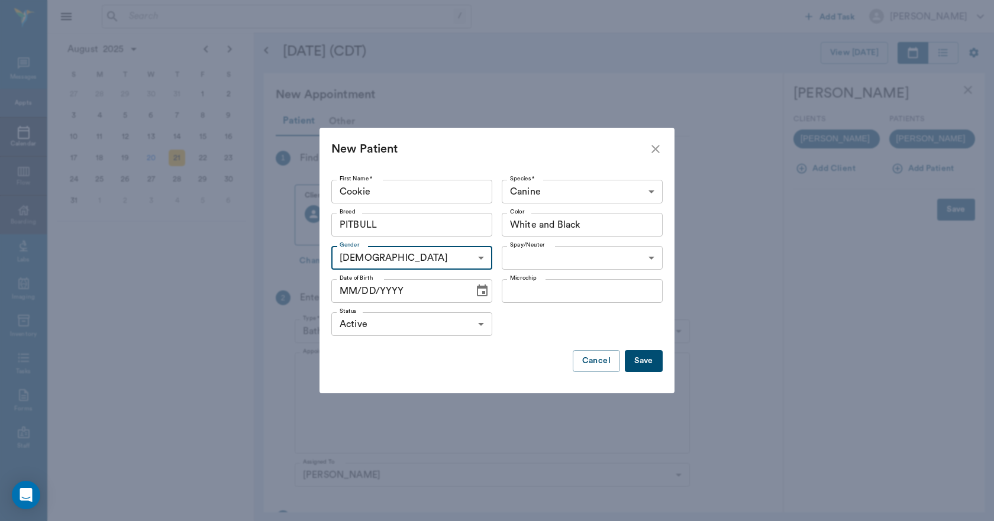
click at [480, 288] on icon "Choose date" at bounding box center [482, 291] width 11 height 12
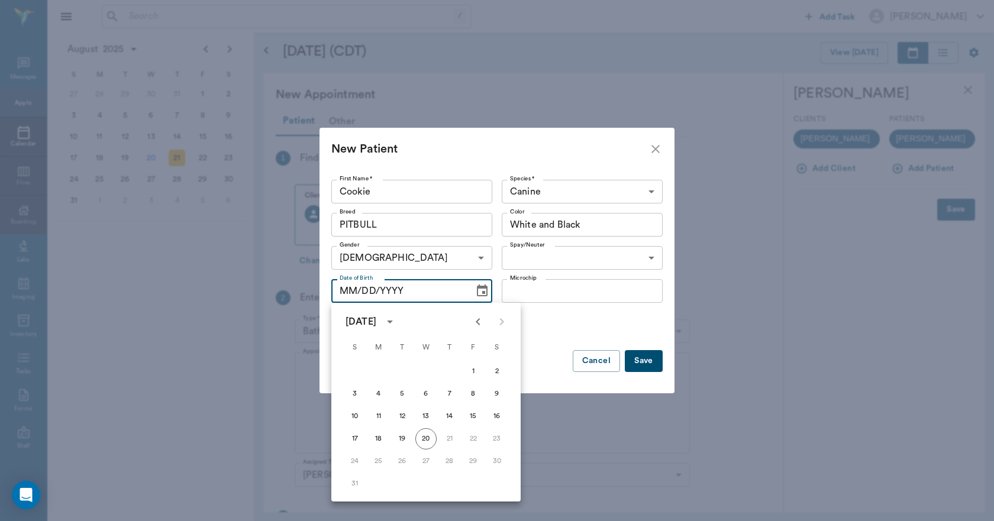
click at [482, 320] on icon "Previous month" at bounding box center [478, 322] width 14 height 14
click at [482, 321] on icon "Previous month" at bounding box center [478, 322] width 14 height 14
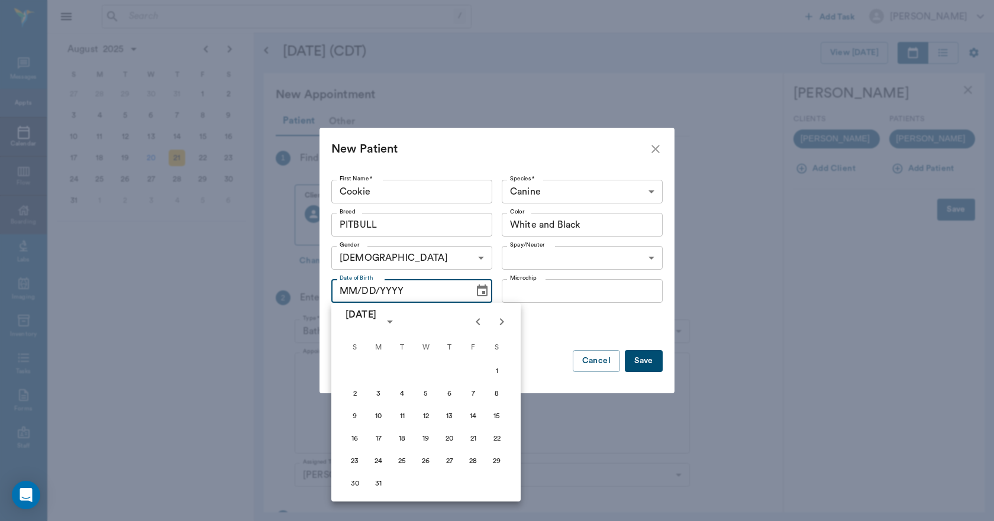
click at [482, 319] on icon "Previous month" at bounding box center [478, 322] width 14 height 14
click at [453, 445] on button "20" at bounding box center [449, 438] width 21 height 21
type input "[DATE]"
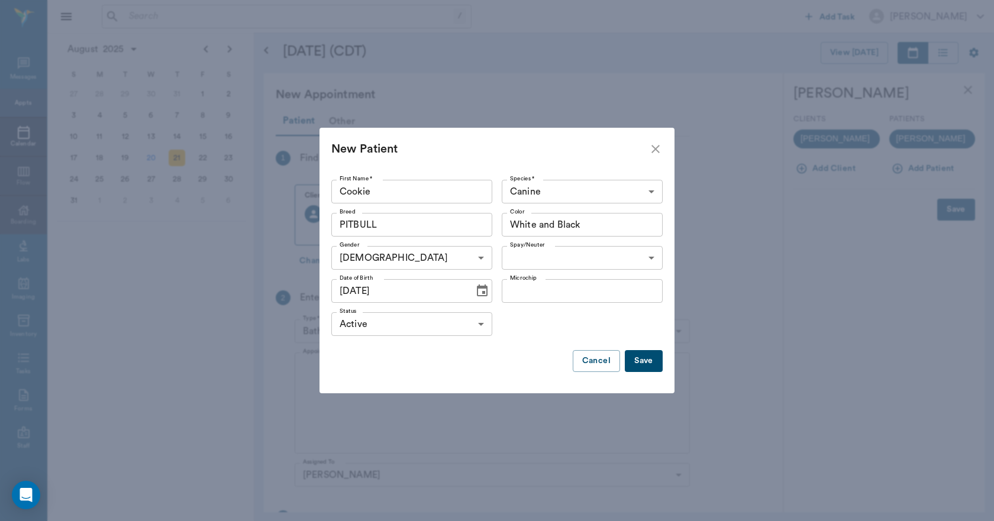
click at [643, 361] on button "Save" at bounding box center [644, 361] width 38 height 22
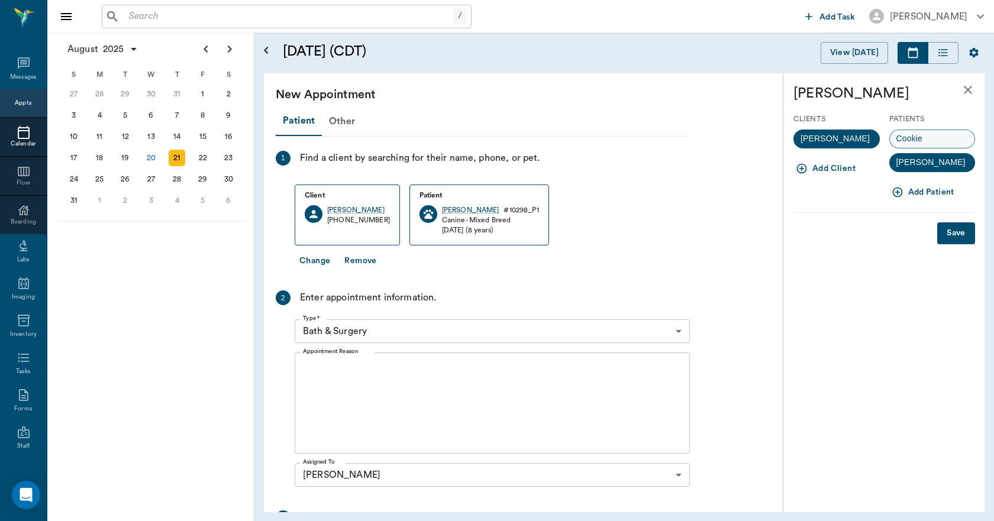
click at [916, 132] on div "Cookie" at bounding box center [932, 139] width 86 height 19
click at [954, 231] on button "Save" at bounding box center [956, 233] width 38 height 22
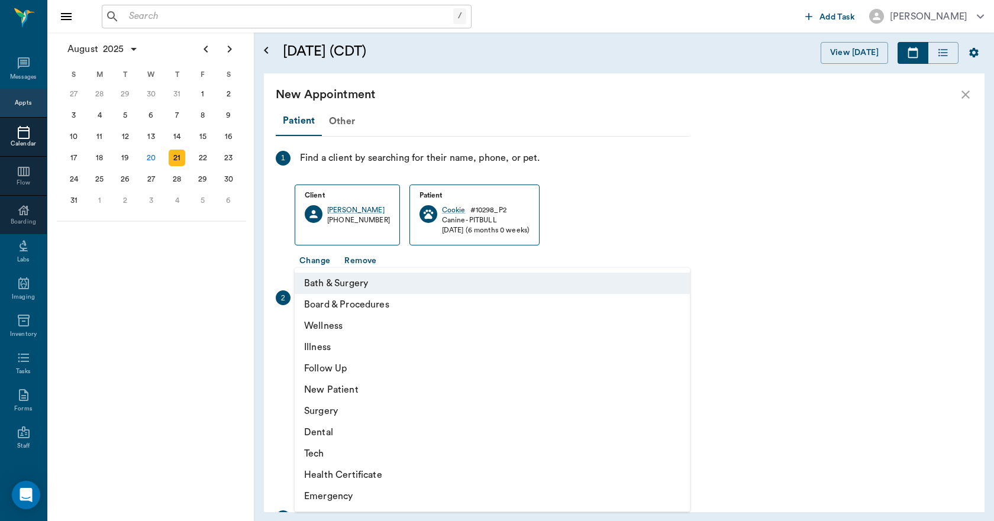
click at [492, 332] on body "/ ​ Add Task [PERSON_NAME] Nectar Messages Appts Calendar Flow Boarding Labs Im…" at bounding box center [497, 260] width 994 height 521
click at [348, 328] on li "Wellness" at bounding box center [492, 325] width 395 height 21
type input "65d2be4f46e3a538d89b8c14"
type input "03:30 PM"
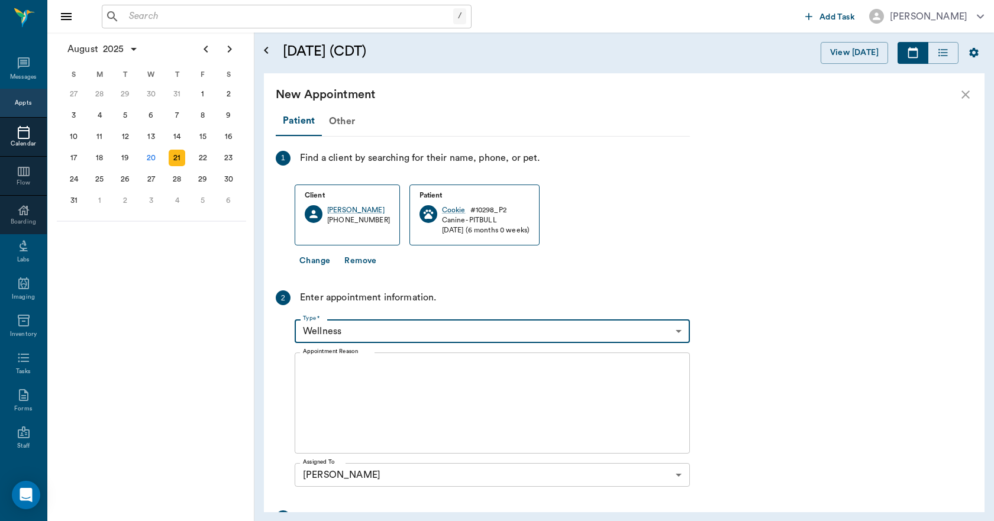
click at [350, 370] on textarea "Appointment Reason" at bounding box center [492, 404] width 379 height 82
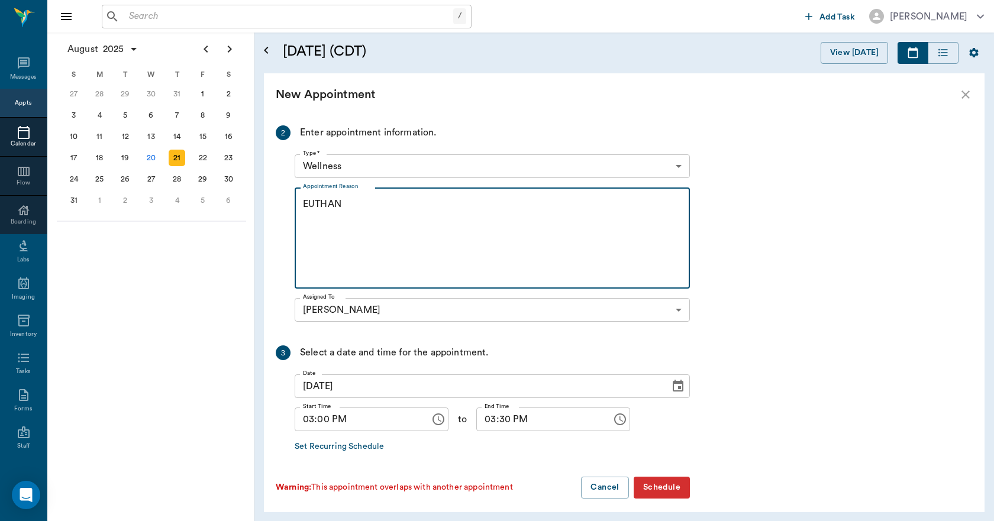
scroll to position [173, 0]
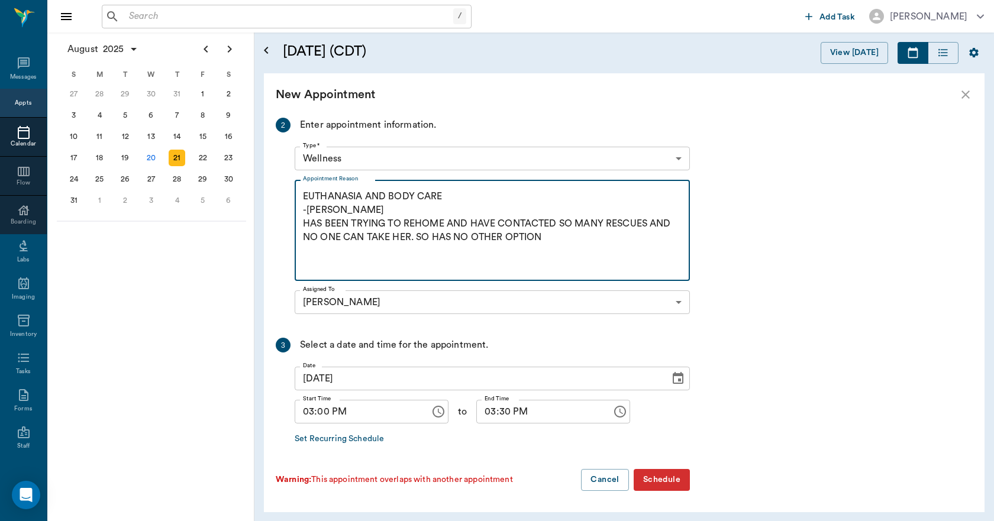
type textarea "EUTHANASIA AND BODY CARE -[PERSON_NAME] HAS BEEN TRYING TO REHOME AND HAVE CONT…"
click at [668, 482] on button "Schedule" at bounding box center [662, 480] width 56 height 22
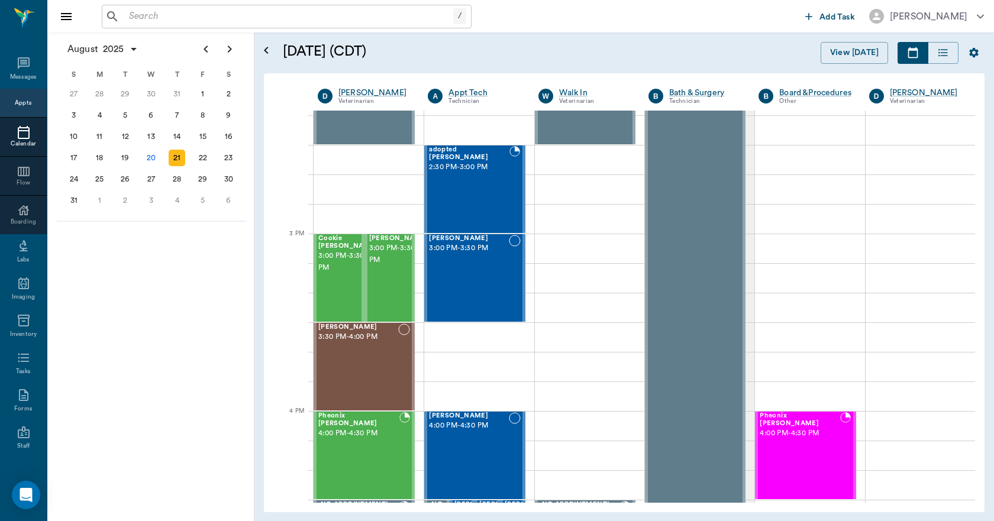
click at [18, 137] on icon at bounding box center [24, 132] width 12 height 13
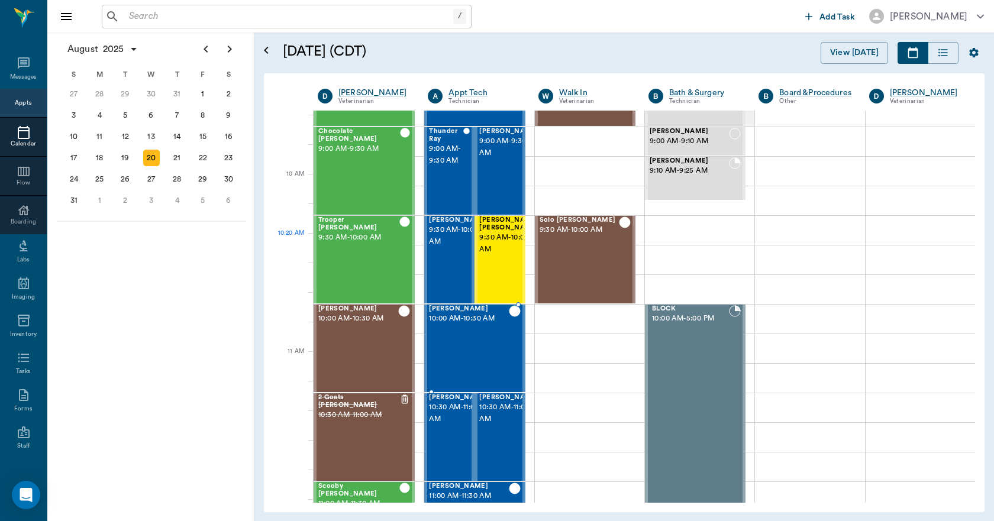
scroll to position [296, 0]
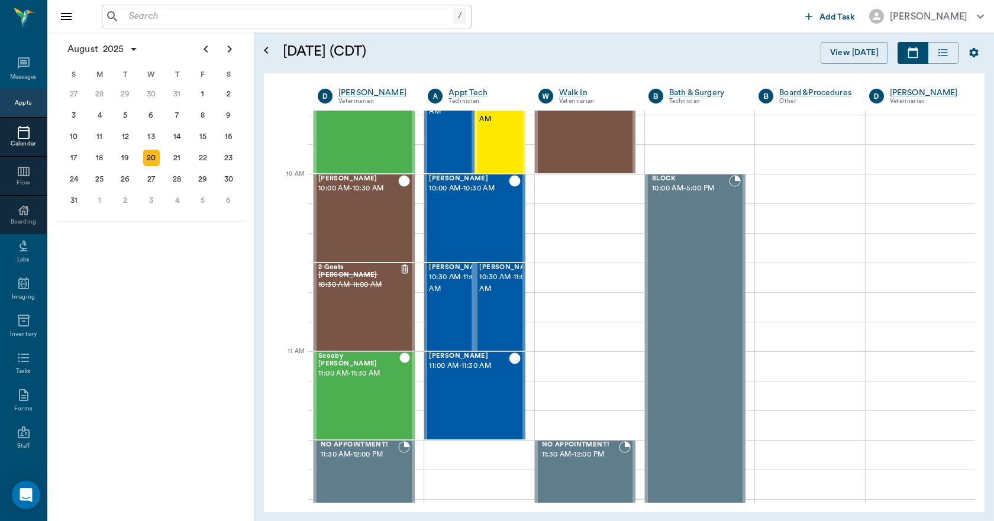
click at [147, 17] on input "text" at bounding box center [288, 16] width 329 height 17
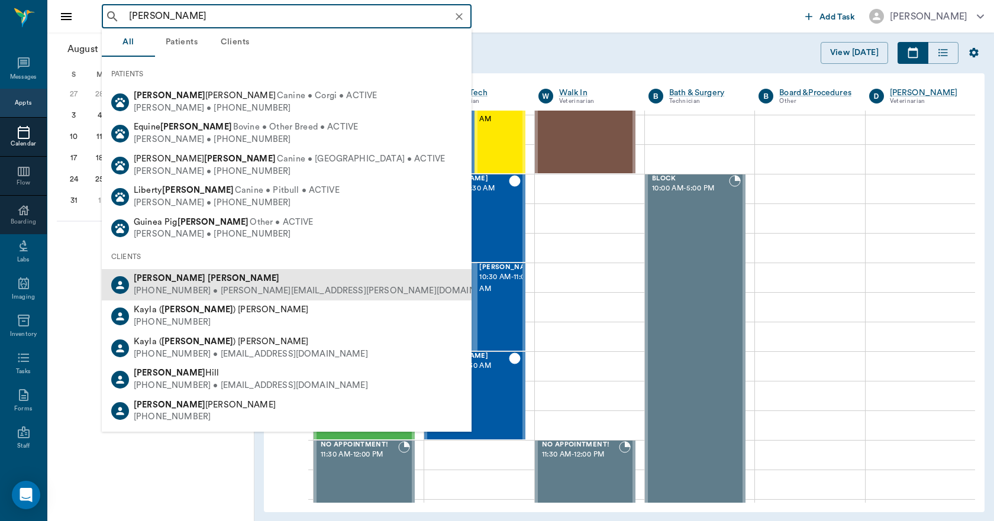
click at [177, 287] on div "[PHONE_NUMBER] • [PERSON_NAME][EMAIL_ADDRESS][PERSON_NAME][DOMAIN_NAME]" at bounding box center [321, 291] width 375 height 12
type input "[PERSON_NAME]"
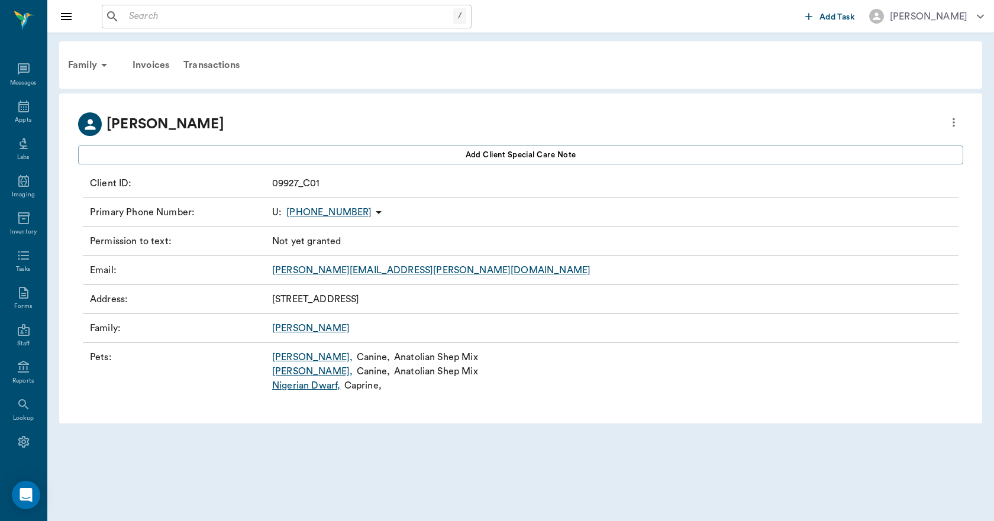
click at [289, 372] on link "[PERSON_NAME] ," at bounding box center [312, 371] width 80 height 14
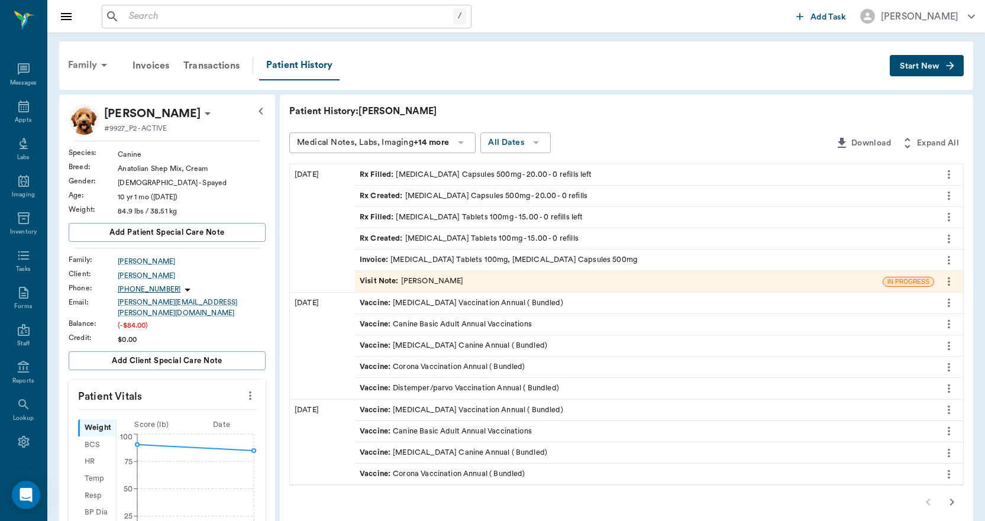
click at [75, 64] on div "Family" at bounding box center [89, 65] width 57 height 28
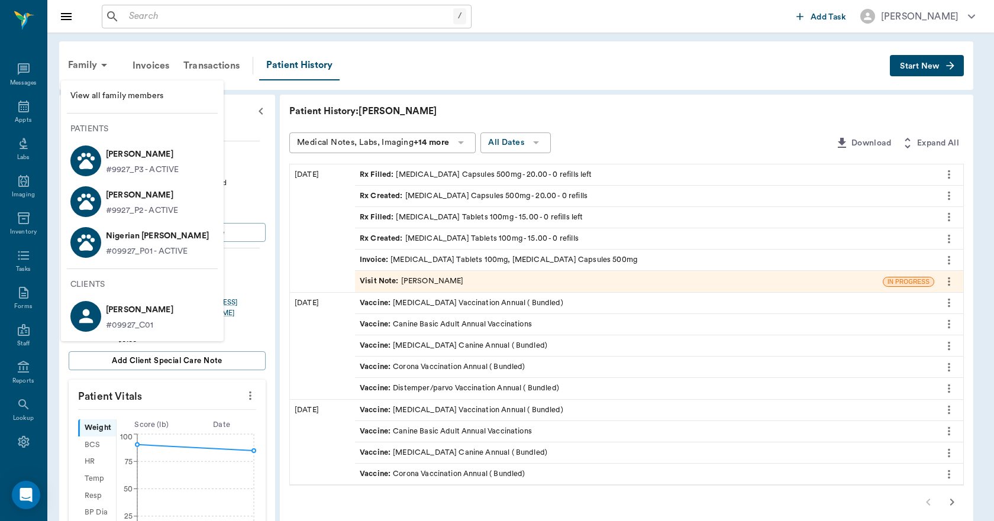
click at [121, 159] on p "[PERSON_NAME]" at bounding box center [142, 154] width 73 height 19
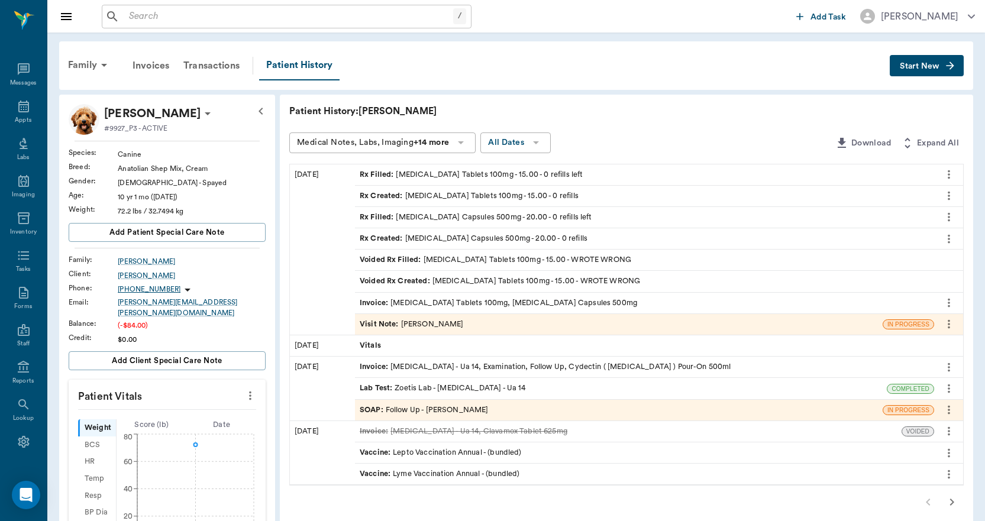
click at [384, 301] on span "Invoice :" at bounding box center [375, 303] width 31 height 11
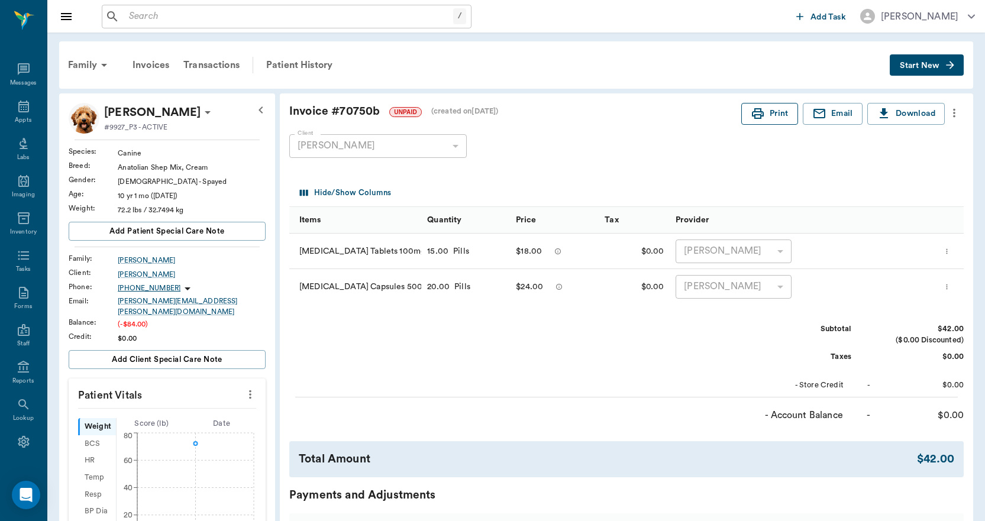
click at [779, 116] on button "Print" at bounding box center [769, 114] width 57 height 22
click at [89, 65] on div "Family" at bounding box center [89, 65] width 57 height 28
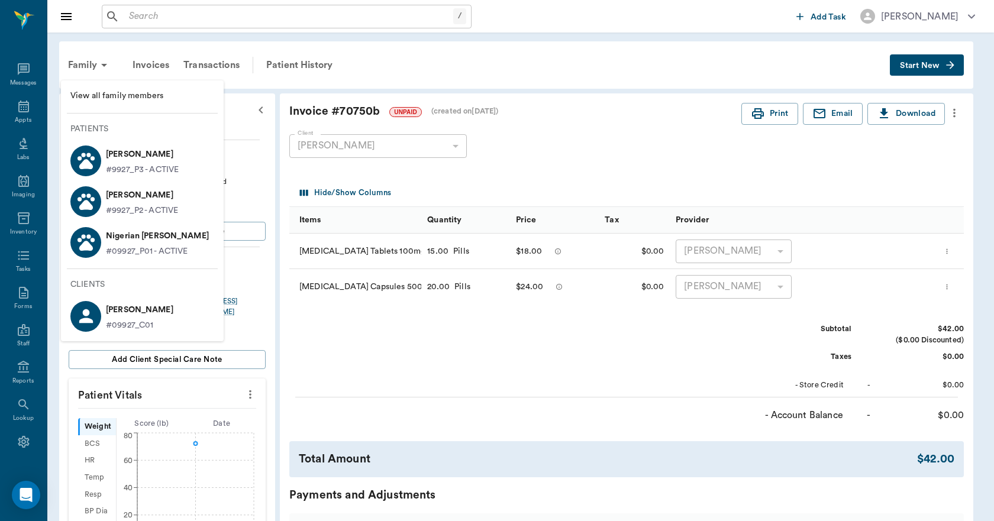
click at [130, 199] on p "[PERSON_NAME]" at bounding box center [142, 195] width 72 height 19
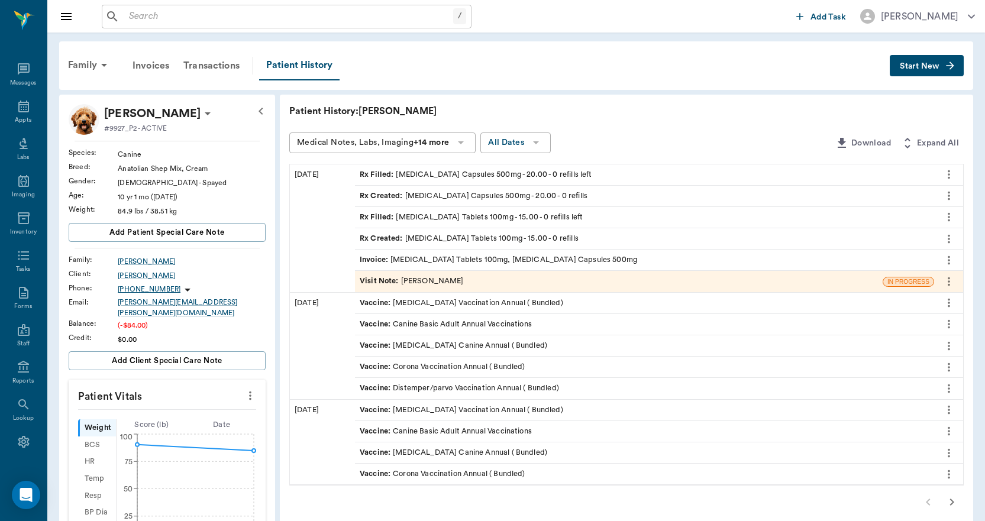
click at [376, 256] on span "Invoice :" at bounding box center [375, 259] width 31 height 11
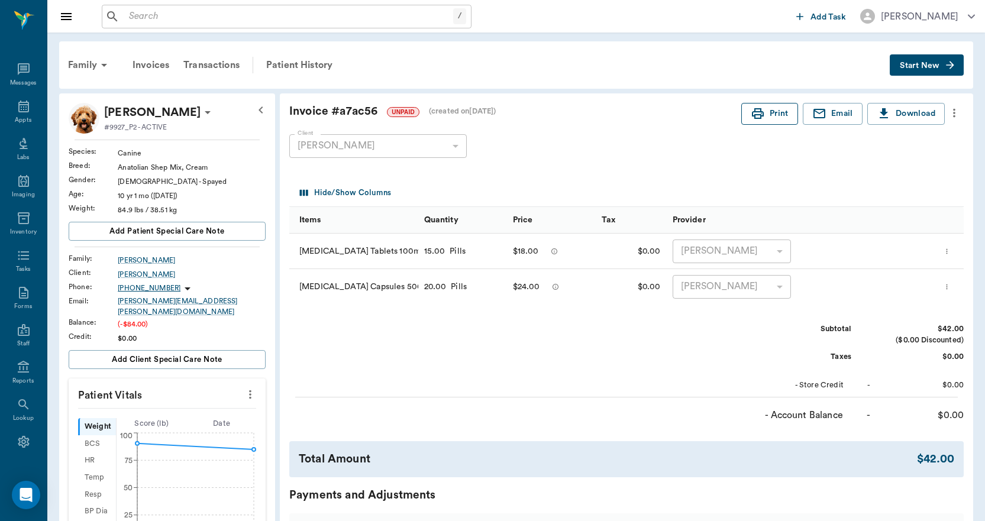
click at [777, 114] on button "Print" at bounding box center [769, 114] width 57 height 22
click at [4, 112] on div "Appts" at bounding box center [23, 113] width 47 height 37
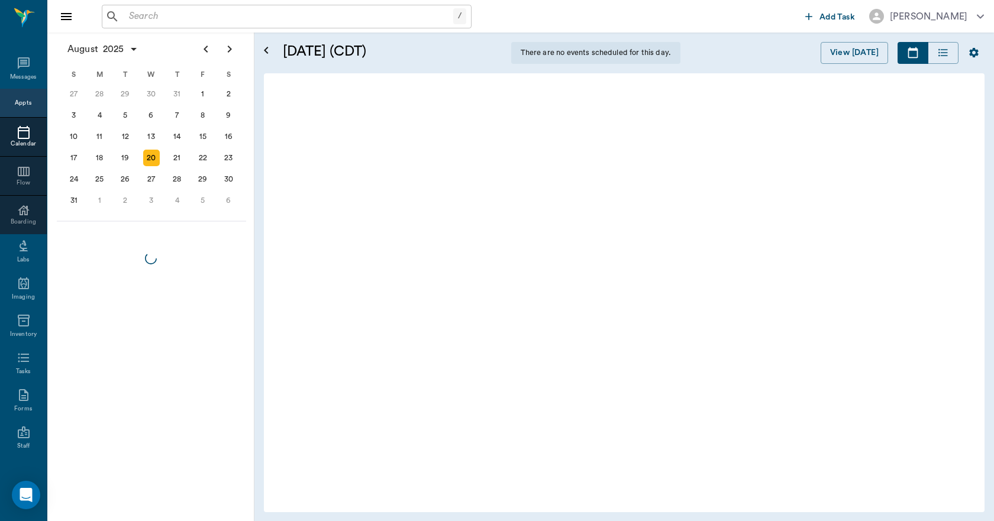
scroll to position [800, 0]
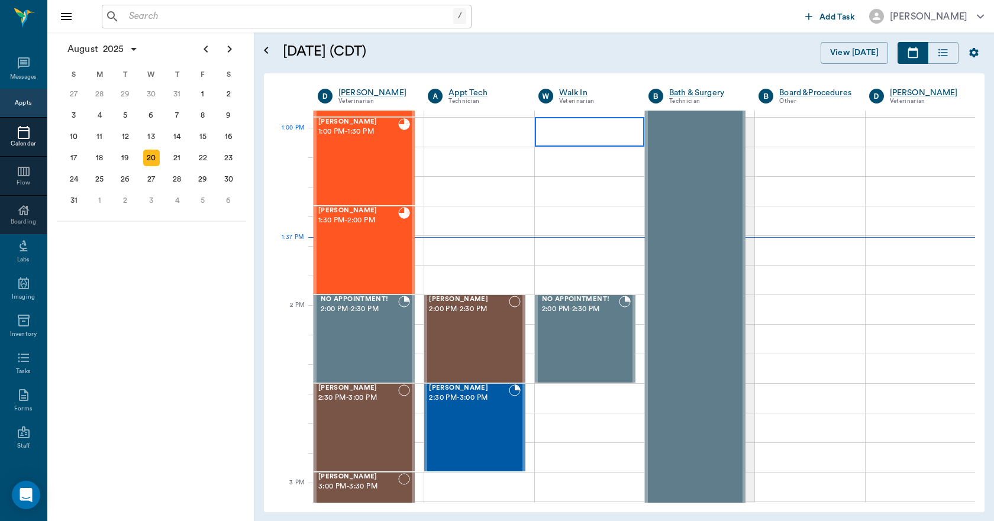
scroll to position [888, 0]
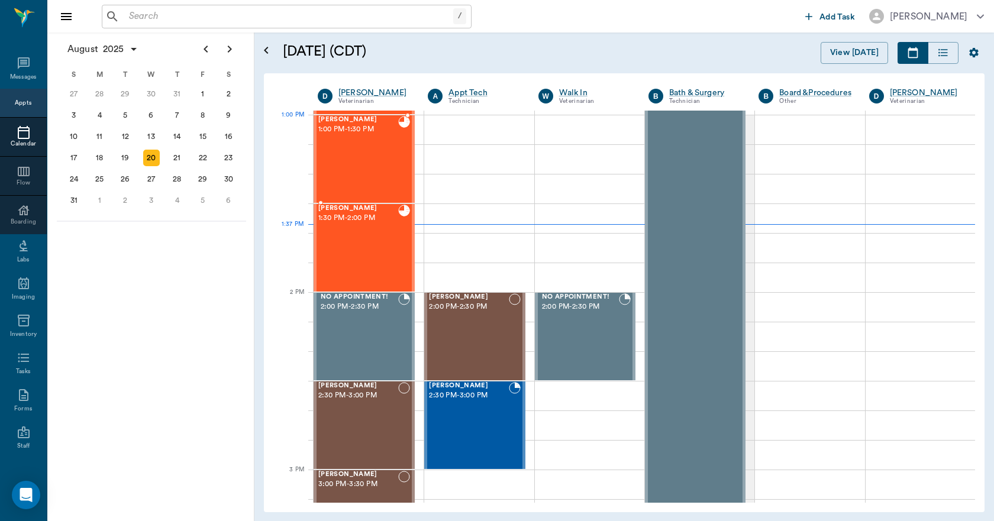
click at [344, 121] on span "[PERSON_NAME]" at bounding box center [358, 120] width 80 height 8
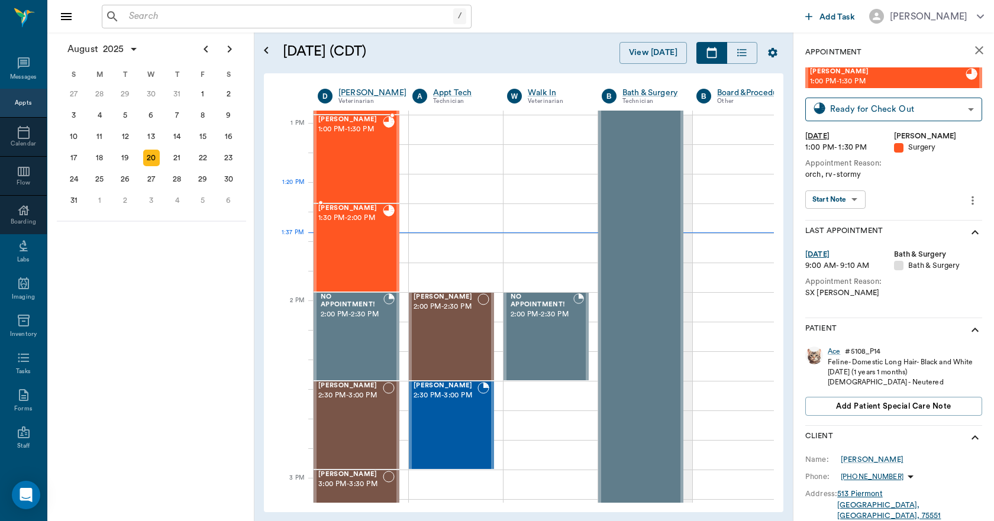
scroll to position [770, 0]
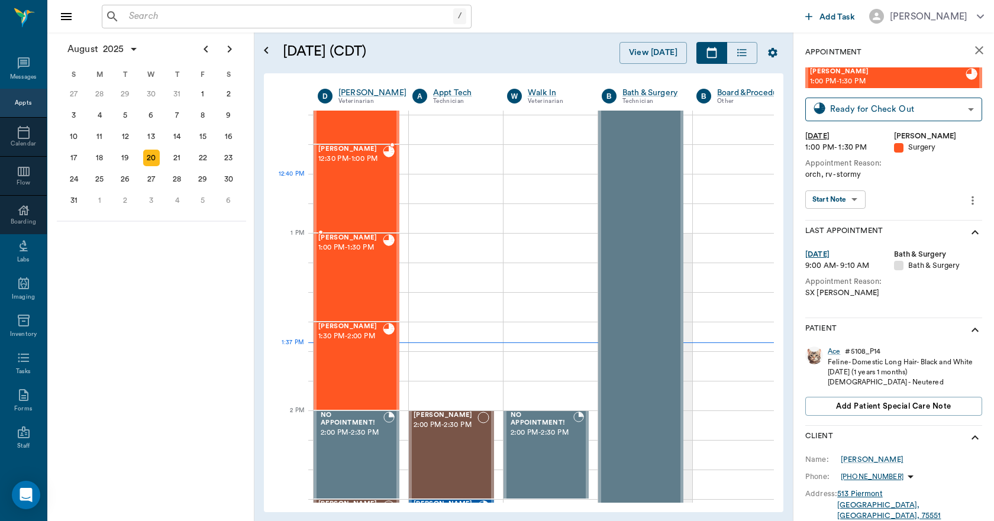
click at [364, 196] on div "HISSY Clark 12:30 PM - 1:00 PM" at bounding box center [350, 189] width 64 height 86
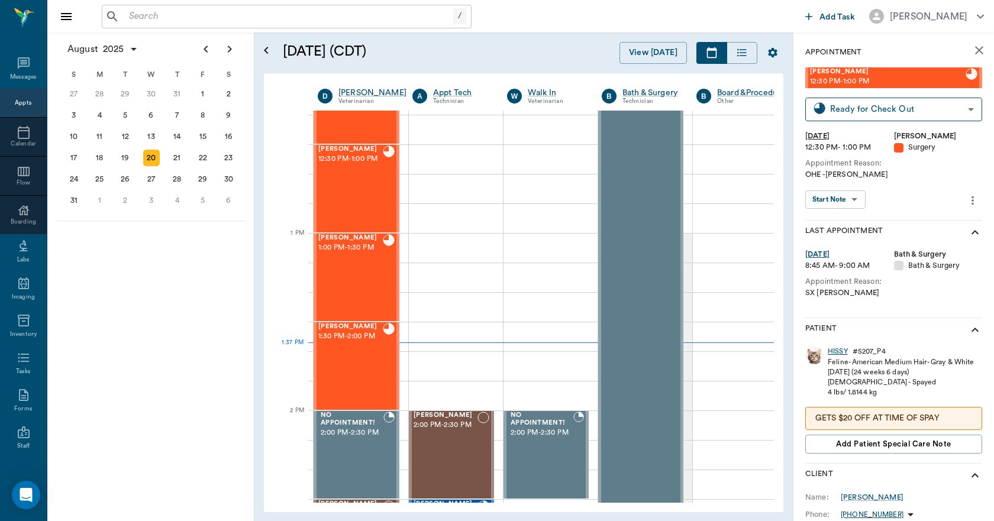
click at [840, 354] on div "HISSY" at bounding box center [838, 352] width 20 height 10
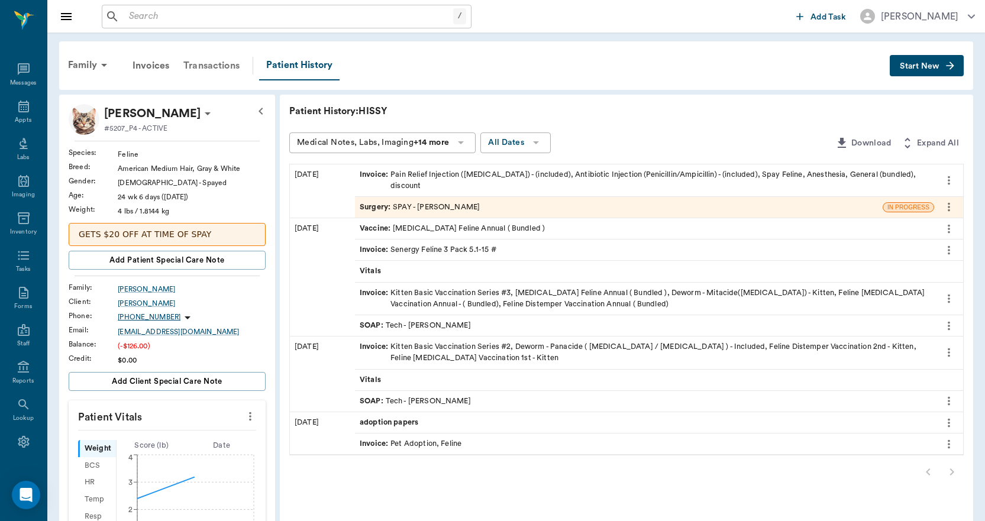
click at [216, 61] on div "Transactions" at bounding box center [211, 65] width 70 height 28
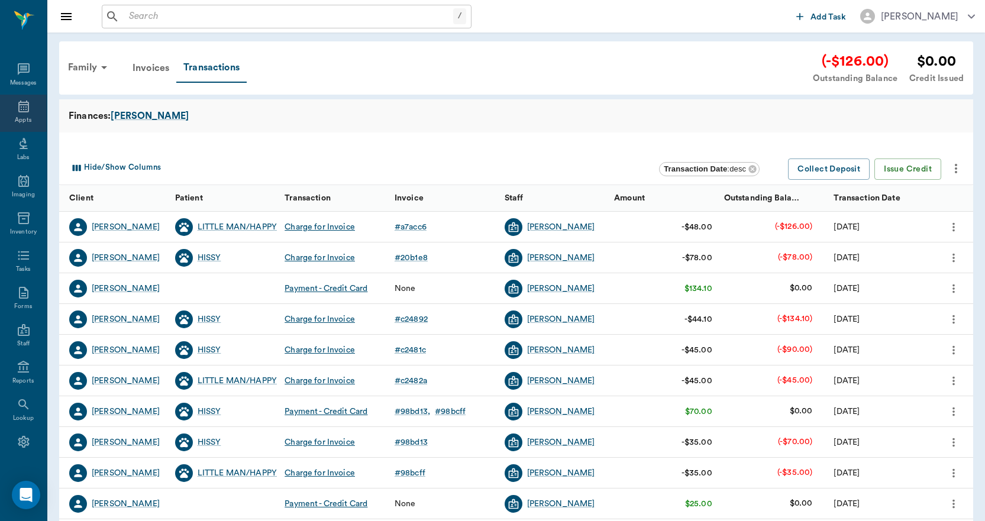
click at [24, 112] on icon at bounding box center [24, 106] width 14 height 14
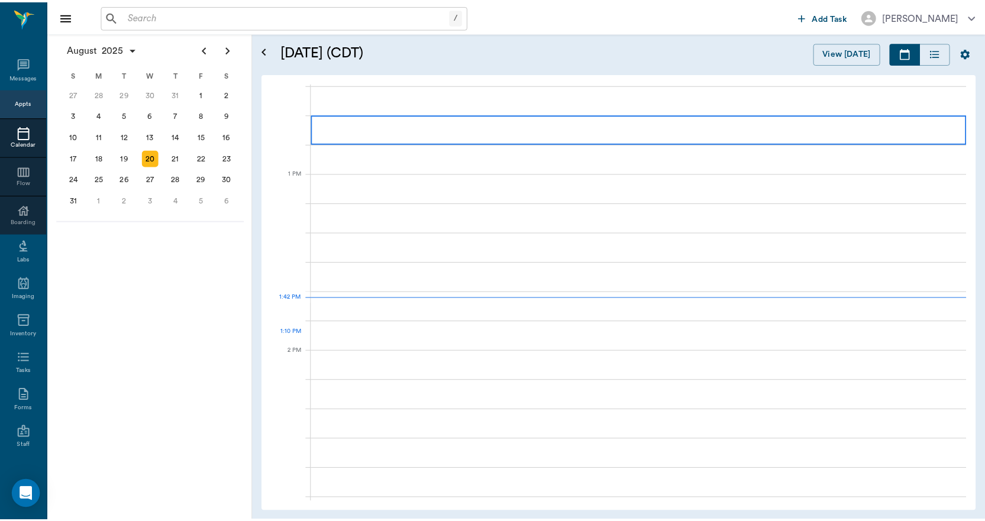
scroll to position [889, 0]
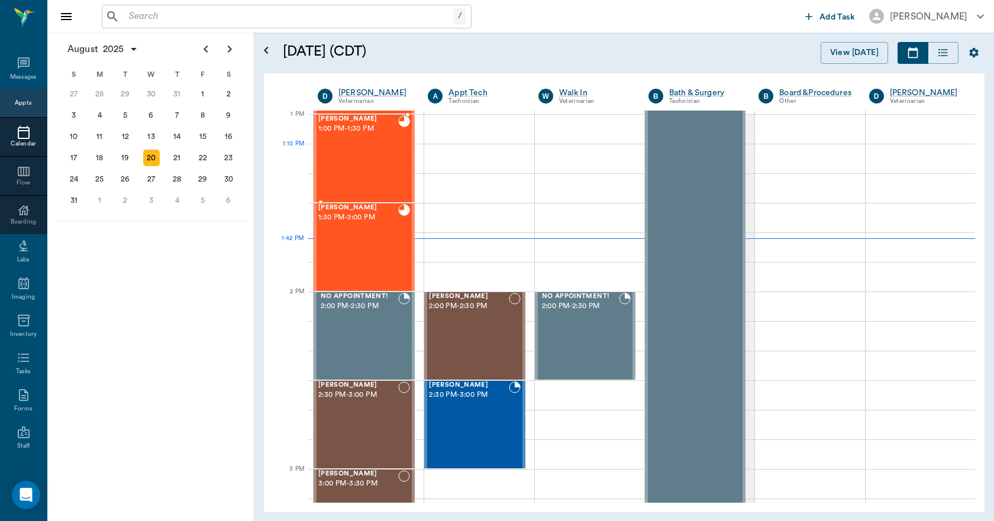
click at [347, 161] on div "Ace Stewart 1:00 PM - 1:30 PM" at bounding box center [358, 158] width 80 height 86
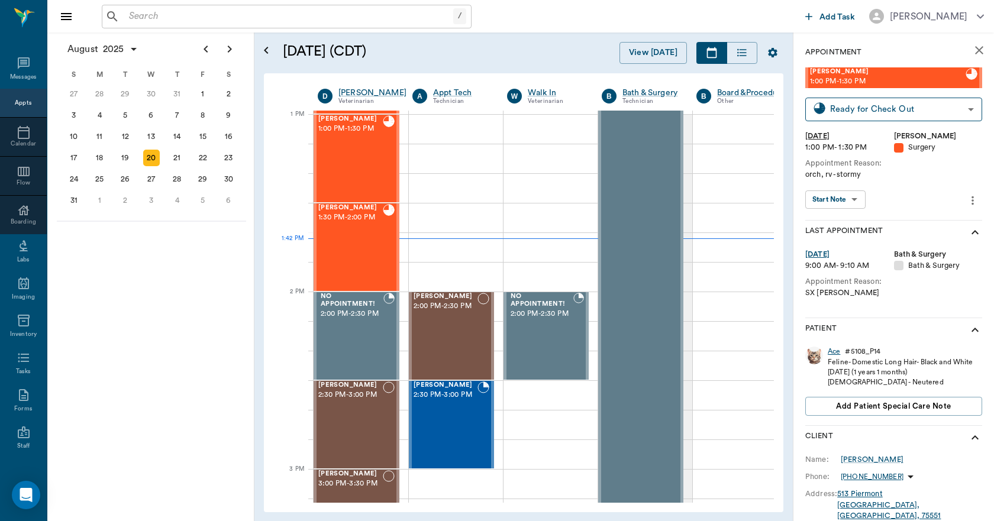
click at [832, 354] on div "Ace" at bounding box center [834, 352] width 12 height 10
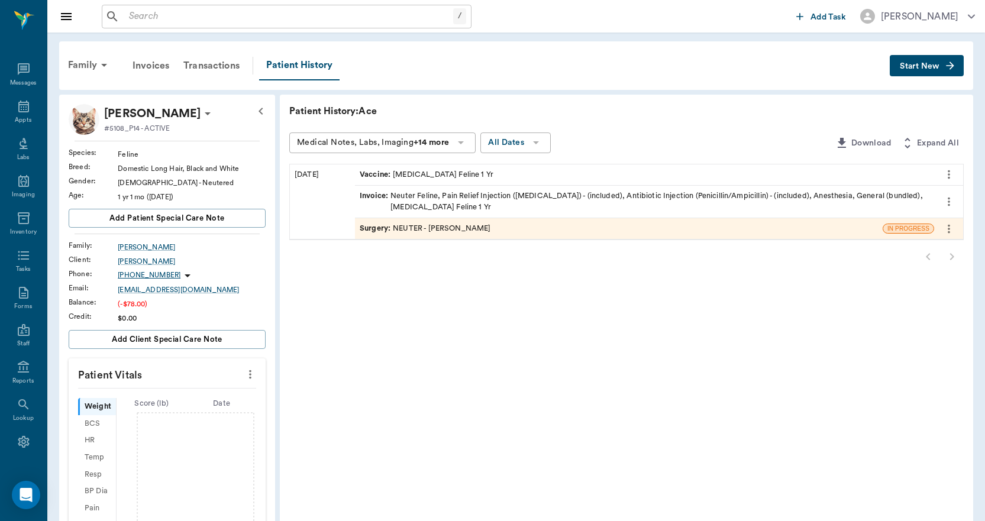
click at [470, 205] on div "Invoice : Neuter Feline, Pain Relief Injection (meloxicam) - (included), Antibi…" at bounding box center [645, 202] width 570 height 22
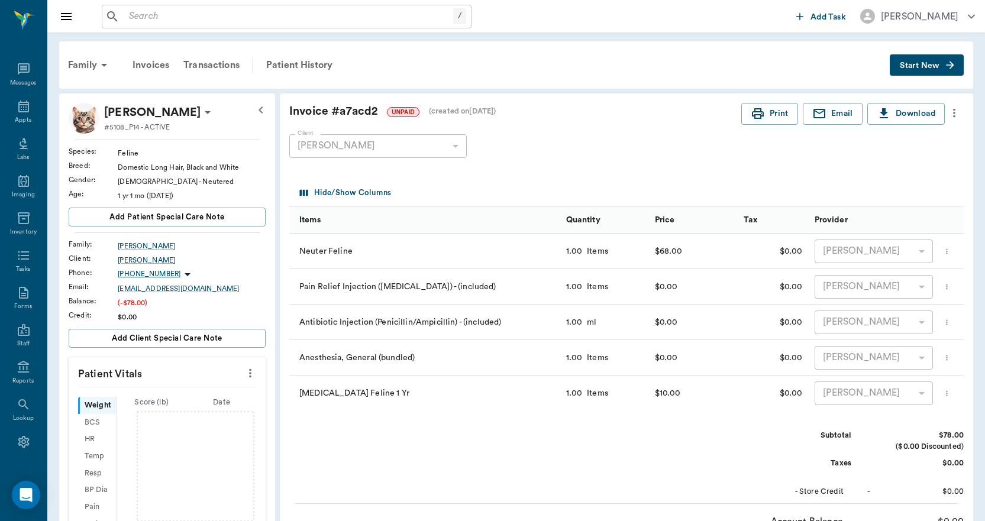
click at [957, 114] on icon "more" at bounding box center [954, 113] width 13 height 14
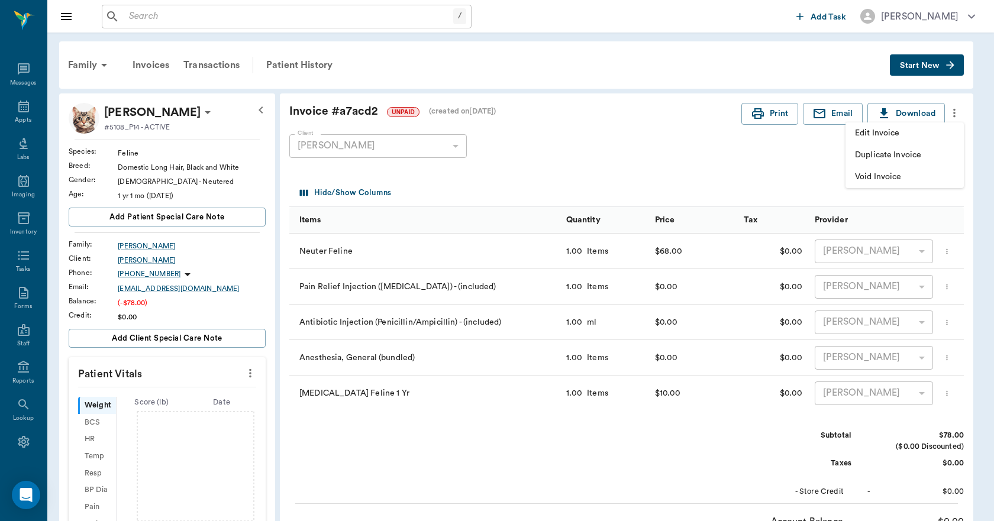
click at [932, 148] on li "Duplicate Invoice" at bounding box center [904, 155] width 118 height 22
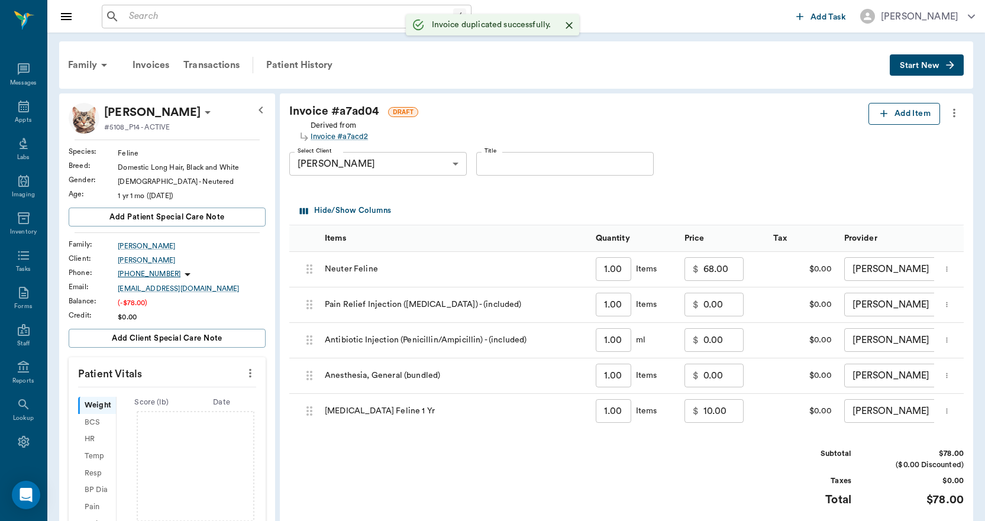
click at [912, 115] on button "Add Item" at bounding box center [905, 114] width 72 height 22
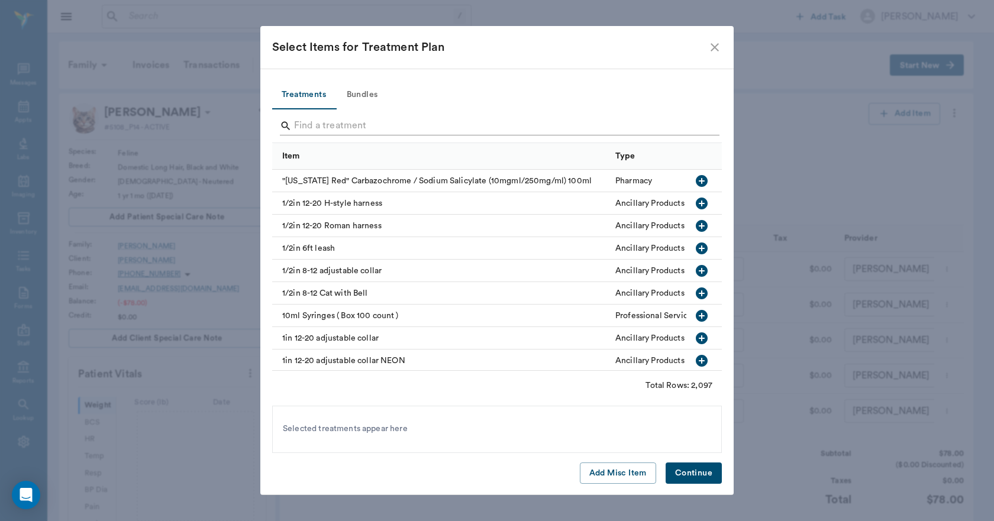
click at [486, 130] on input "Search" at bounding box center [498, 126] width 408 height 19
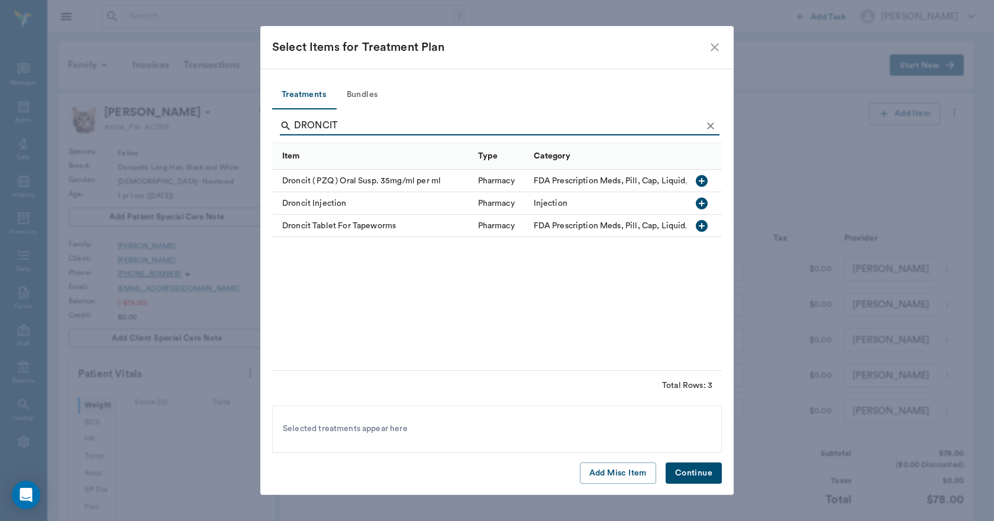
type input "DRONCIT"
click at [706, 179] on icon "button" at bounding box center [702, 181] width 12 height 12
click at [674, 470] on button "Continue" at bounding box center [694, 474] width 56 height 22
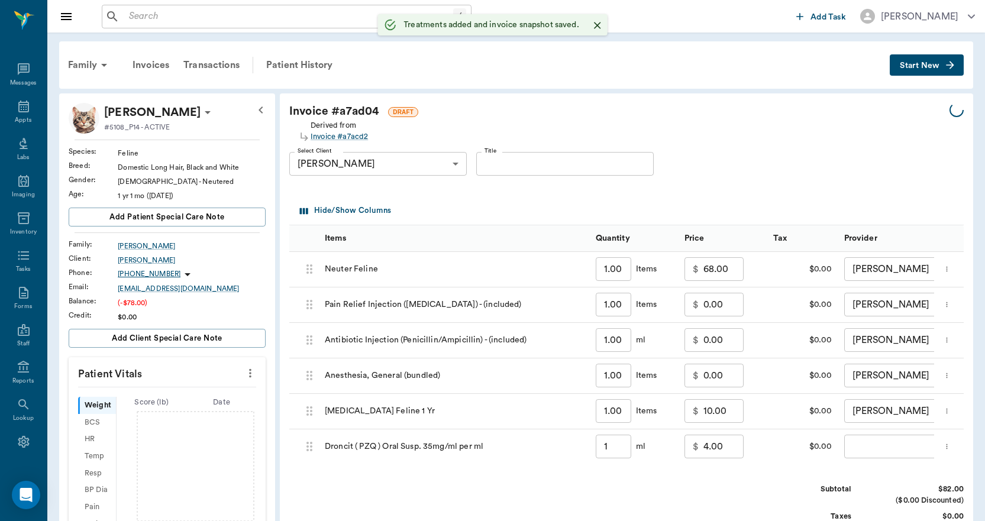
type input "1.00"
click at [912, 115] on button "Add Item" at bounding box center [905, 114] width 72 height 22
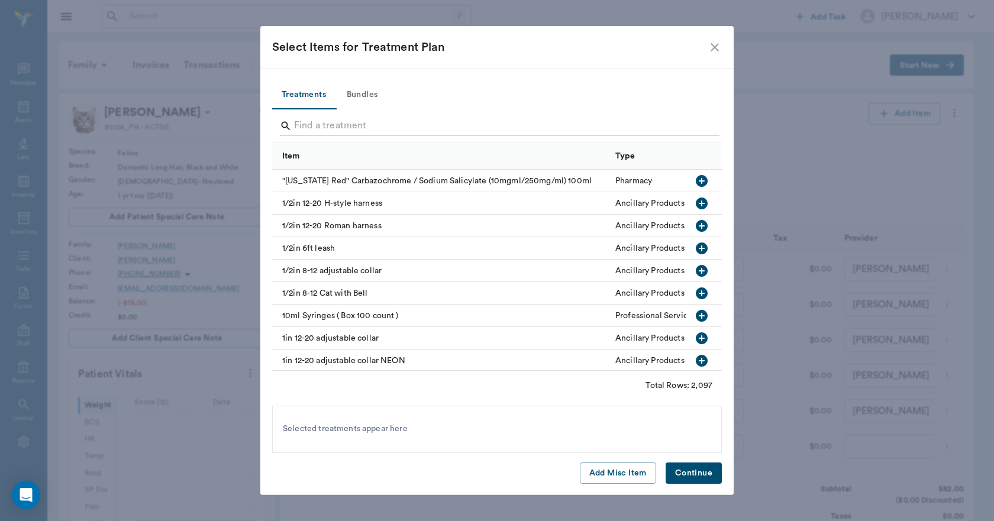
click at [432, 124] on input "Search" at bounding box center [498, 126] width 408 height 19
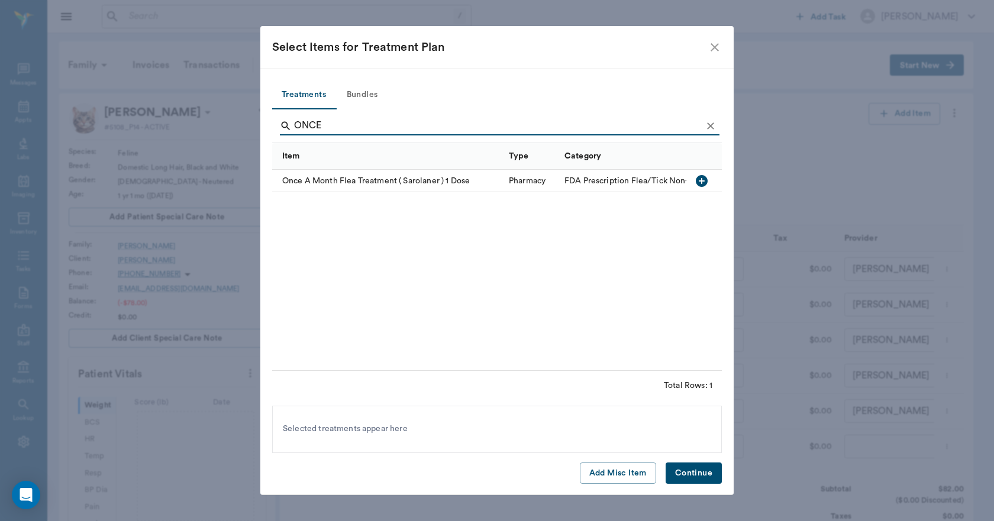
type input "ONCE"
click at [703, 185] on icon "button" at bounding box center [702, 181] width 12 height 12
click at [712, 478] on button "Continue" at bounding box center [694, 474] width 56 height 22
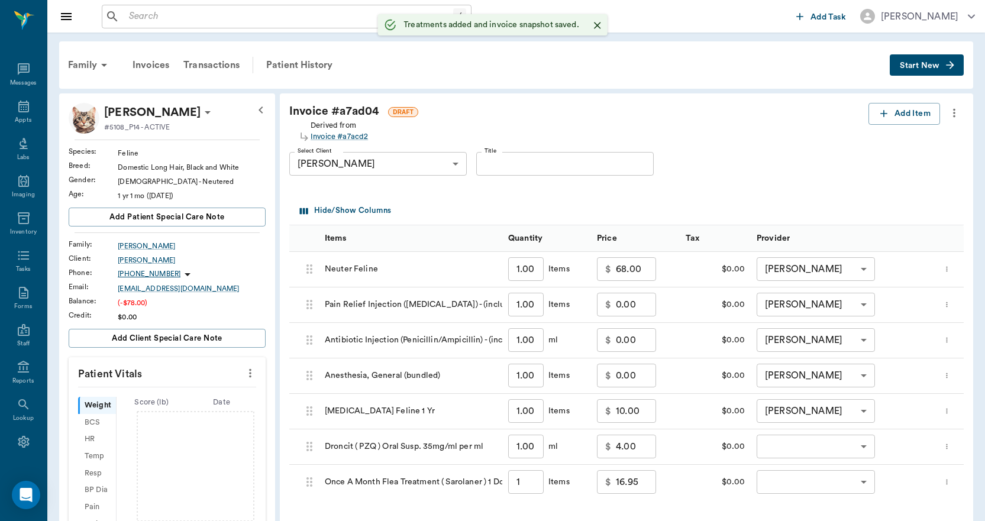
type input "1.00"
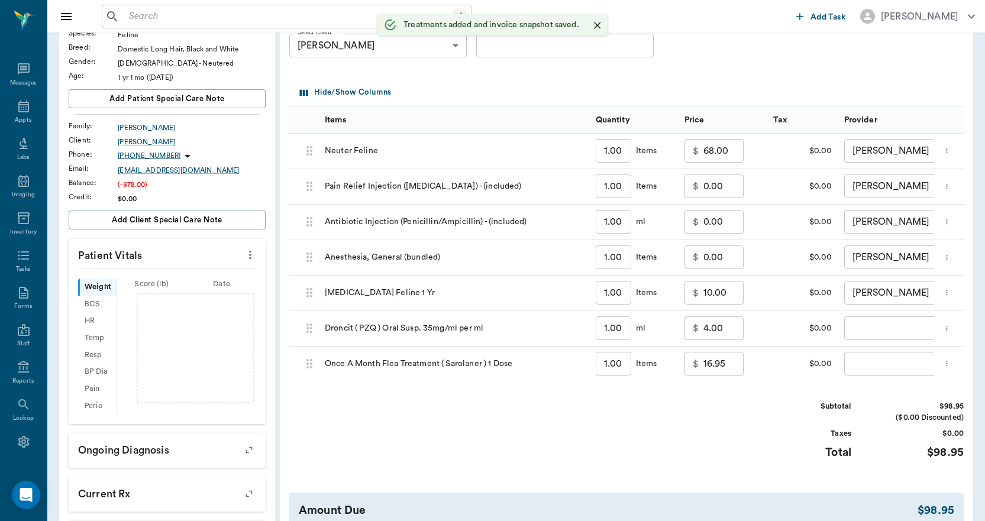
click at [860, 327] on body "/ ​ Add Task Dr. Bert Ellsworth Nectar Messages Appts Labs Imaging Inventory Ta…" at bounding box center [492, 284] width 985 height 804
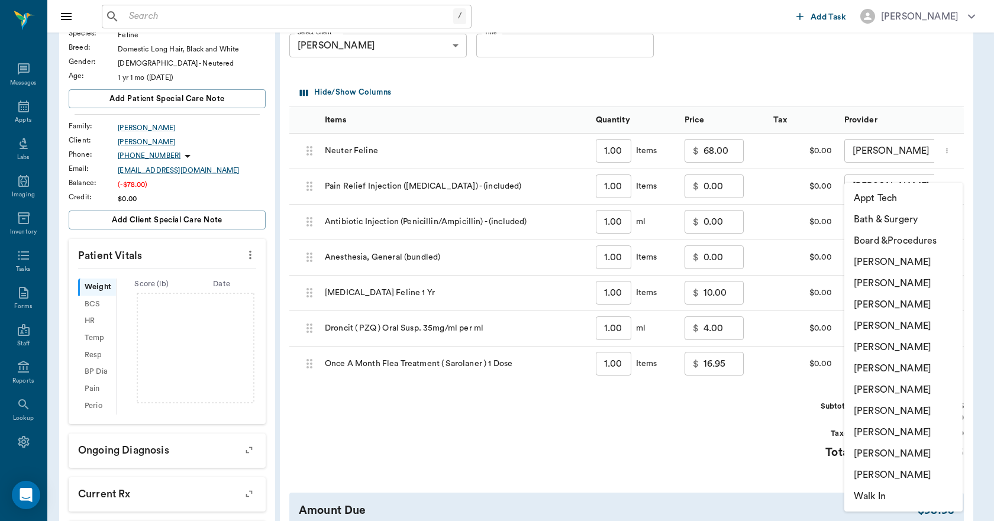
click at [860, 371] on li "Hunter Graves" at bounding box center [903, 368] width 118 height 21
type input "none-682b670d8bdc6f7f8feef3db"
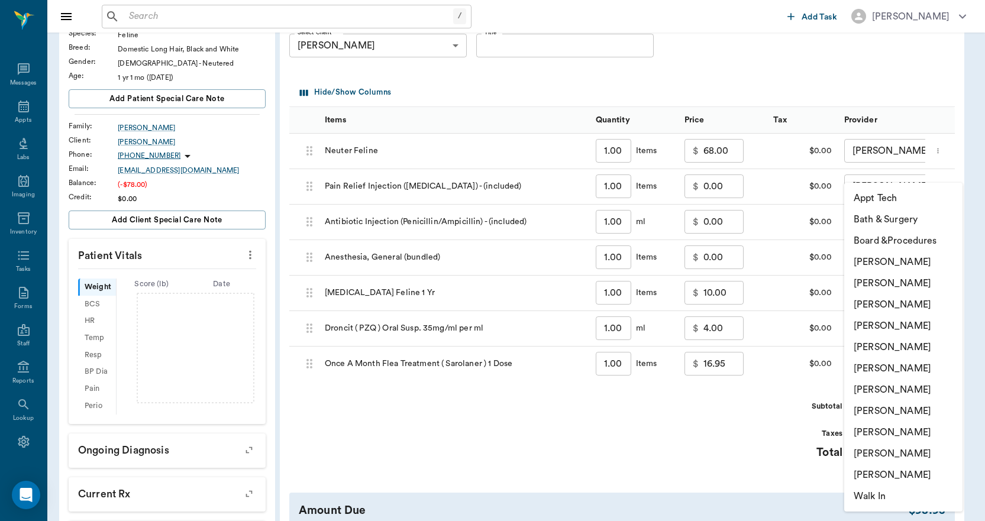
click at [848, 363] on body "/ ​ Add Task Dr. Bert Ellsworth Nectar Messages Appts Labs Imaging Inventory Ta…" at bounding box center [492, 284] width 985 height 804
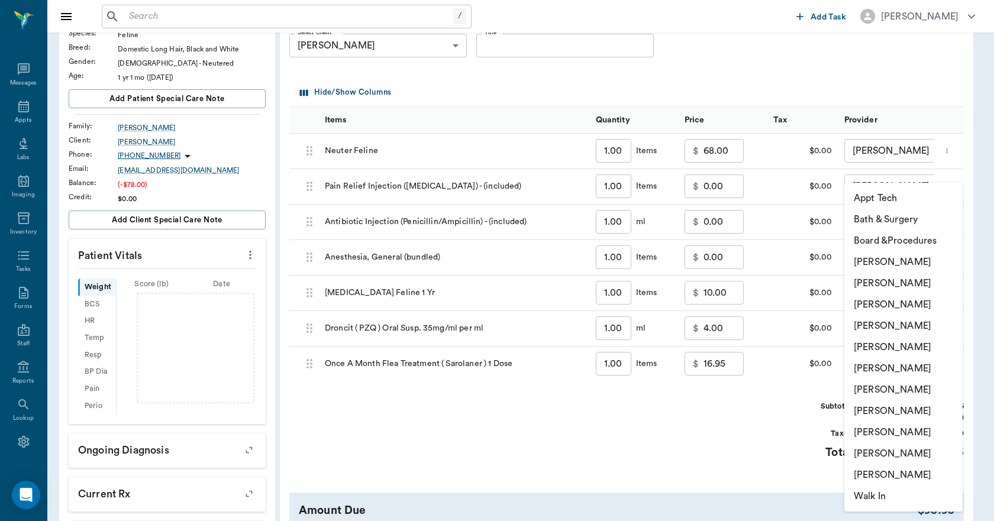
click at [855, 364] on li "Hunter Graves" at bounding box center [903, 368] width 118 height 21
type input "none-682b670d8bdc6f7f8feef3db"
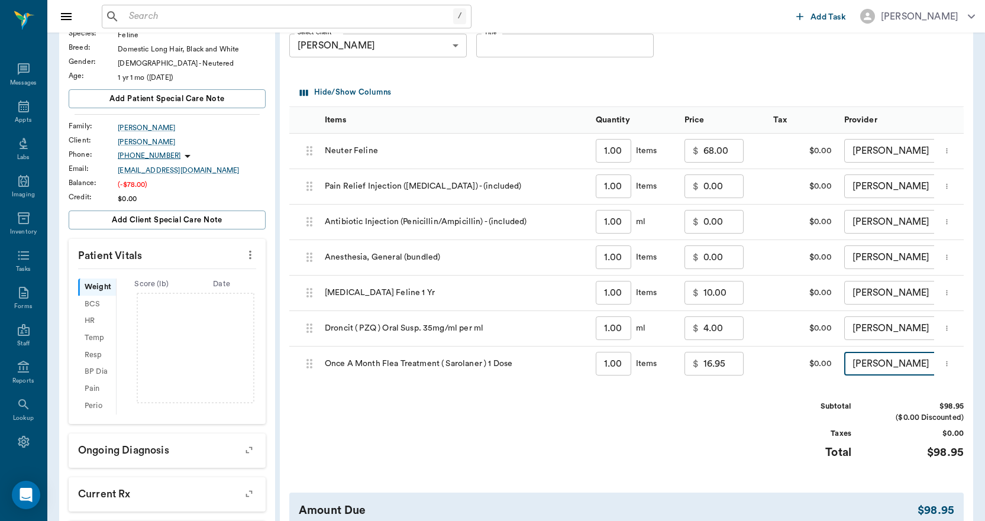
scroll to position [237, 0]
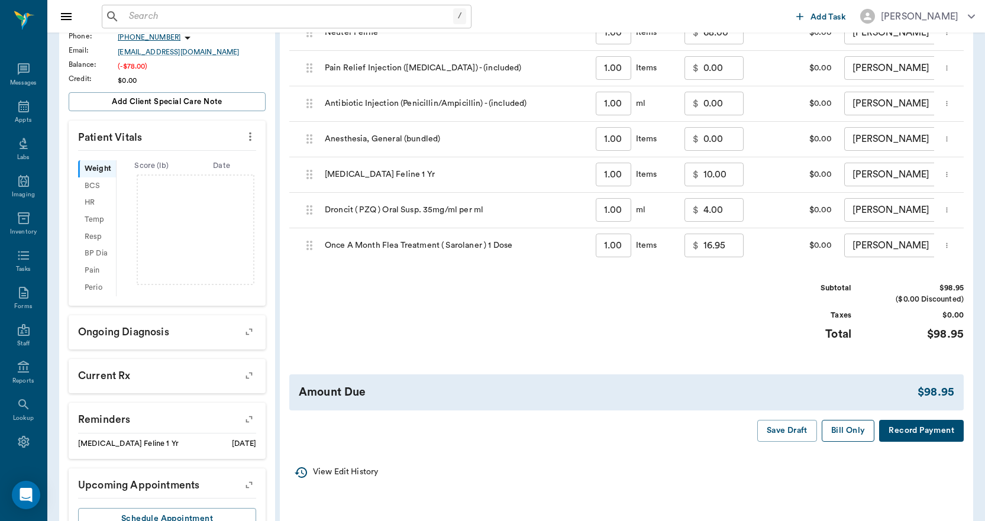
click at [841, 438] on button "Bill Only" at bounding box center [848, 431] width 53 height 22
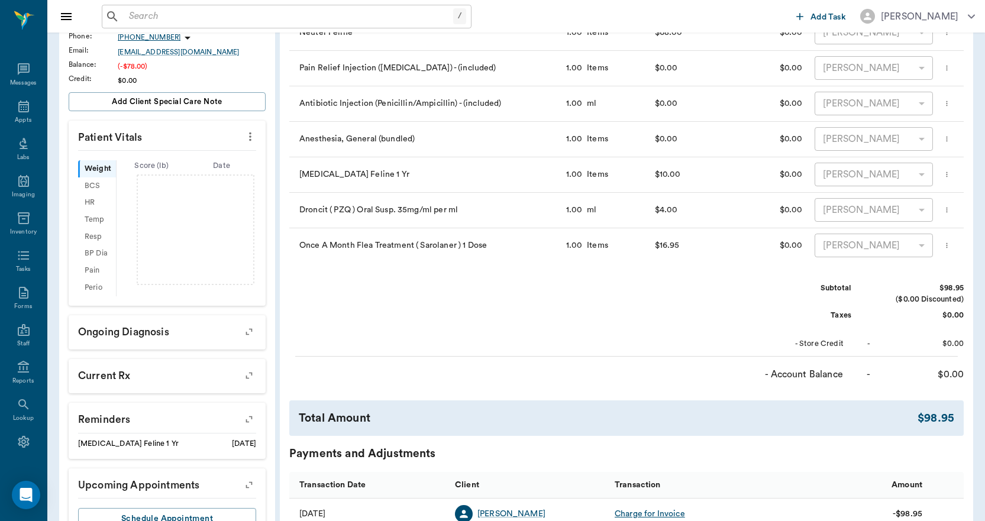
scroll to position [0, 0]
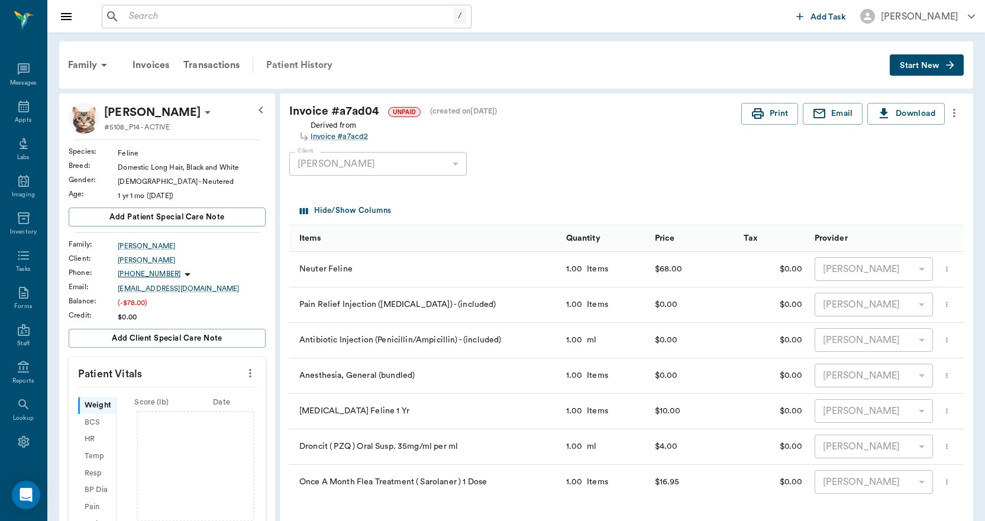
click at [299, 64] on div "Patient History" at bounding box center [299, 65] width 80 height 28
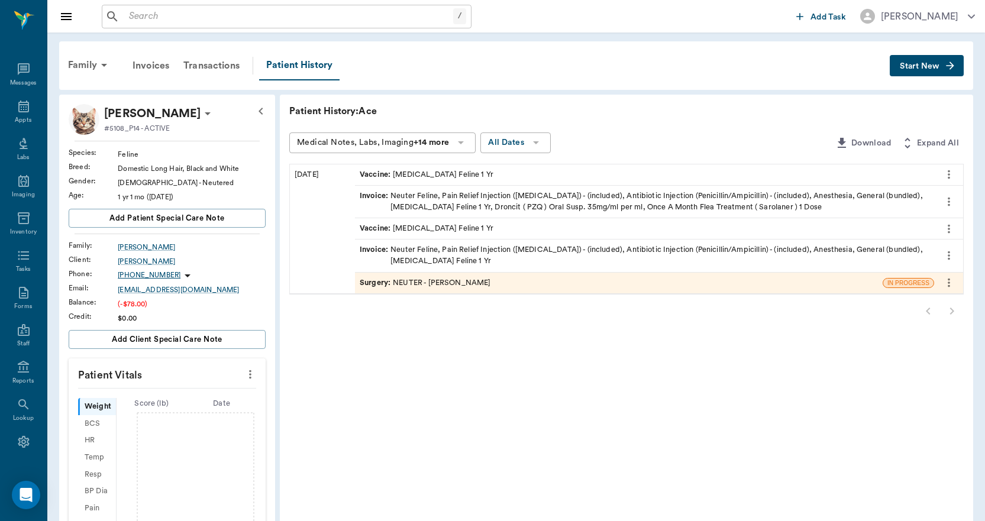
click at [466, 259] on div "Invoice : Neuter Feline, Pain Relief Injection (meloxicam) - (included), Antibi…" at bounding box center [645, 255] width 570 height 22
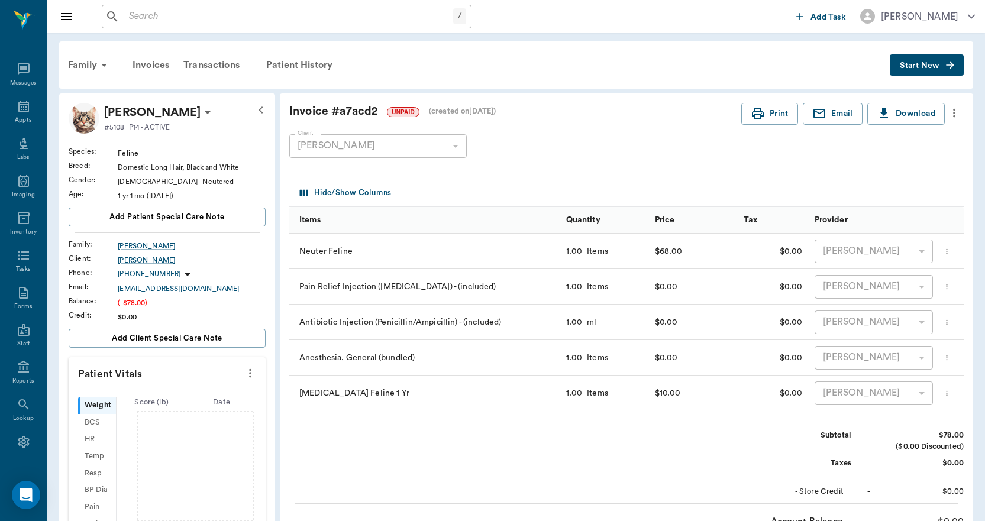
click at [954, 108] on icon "more" at bounding box center [954, 113] width 13 height 14
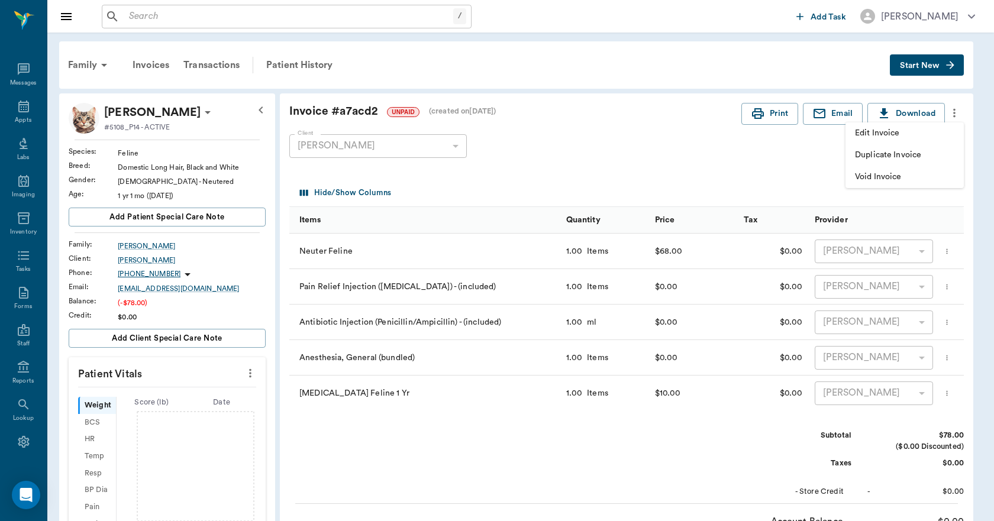
click at [928, 180] on span "Void Invoice" at bounding box center [904, 177] width 99 height 12
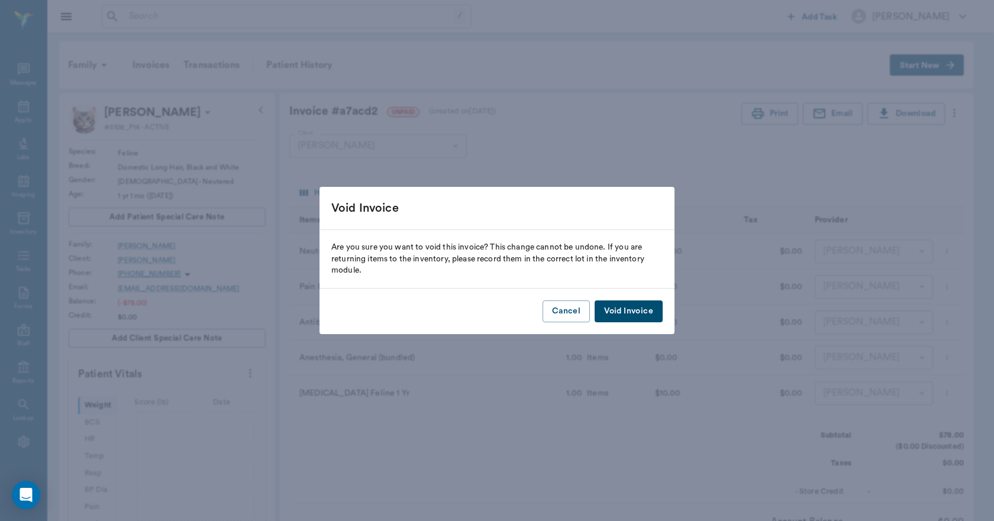
click at [627, 314] on button "Void Invoice" at bounding box center [629, 312] width 68 height 22
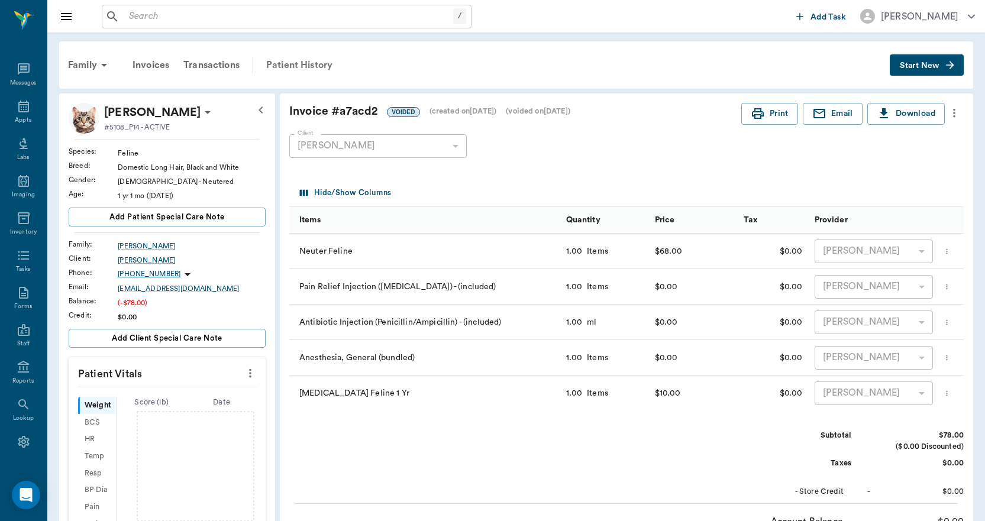
click at [282, 55] on div "Patient History" at bounding box center [299, 65] width 80 height 28
